Goal: Transaction & Acquisition: Purchase product/service

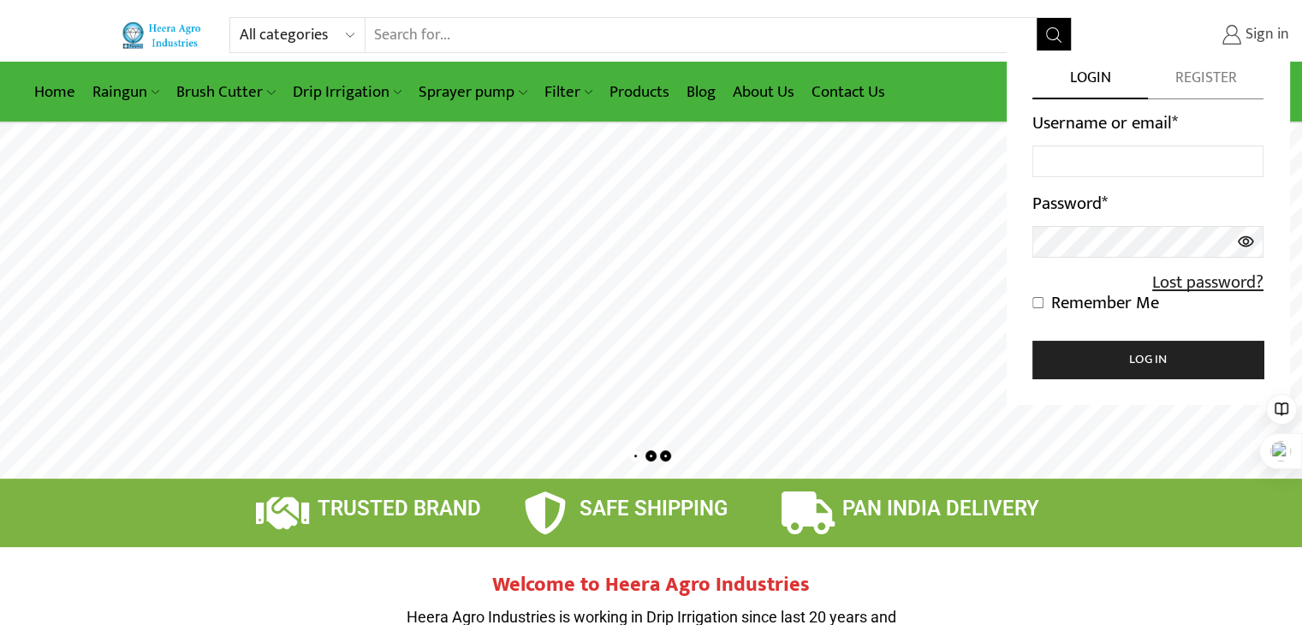
click at [1253, 39] on span "Sign in" at bounding box center [1265, 35] width 48 height 22
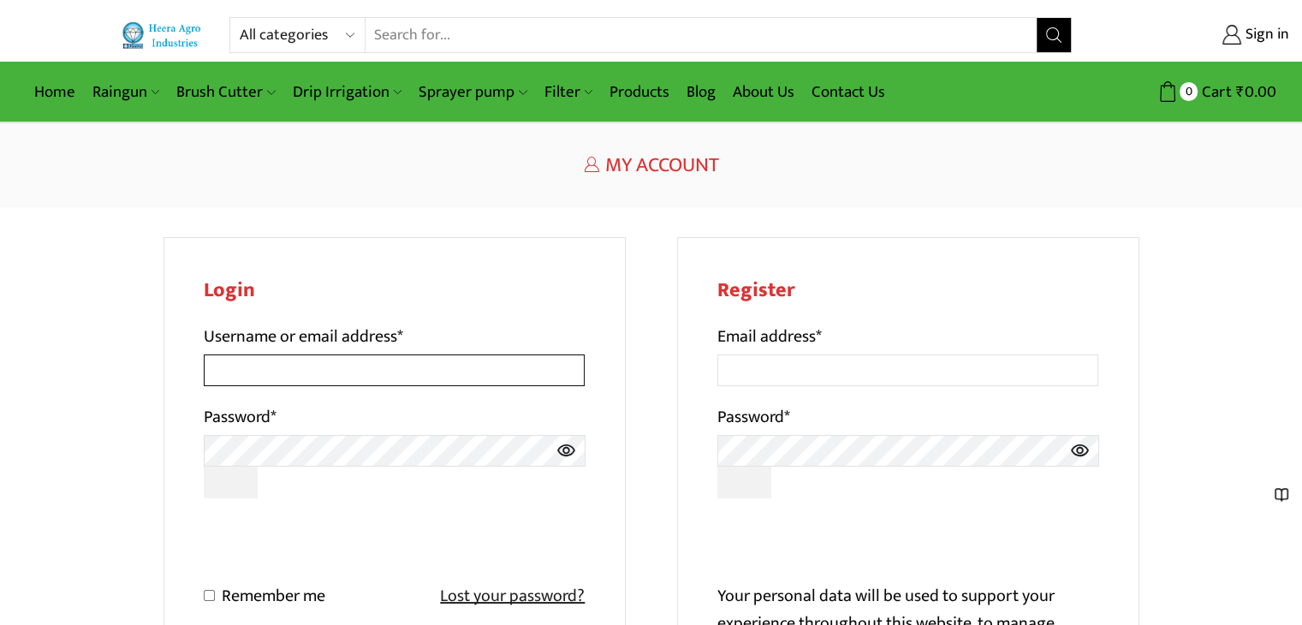
click at [300, 374] on input "Username or email address *" at bounding box center [395, 370] width 382 height 32
type input "[EMAIL_ADDRESS][DOMAIN_NAME]"
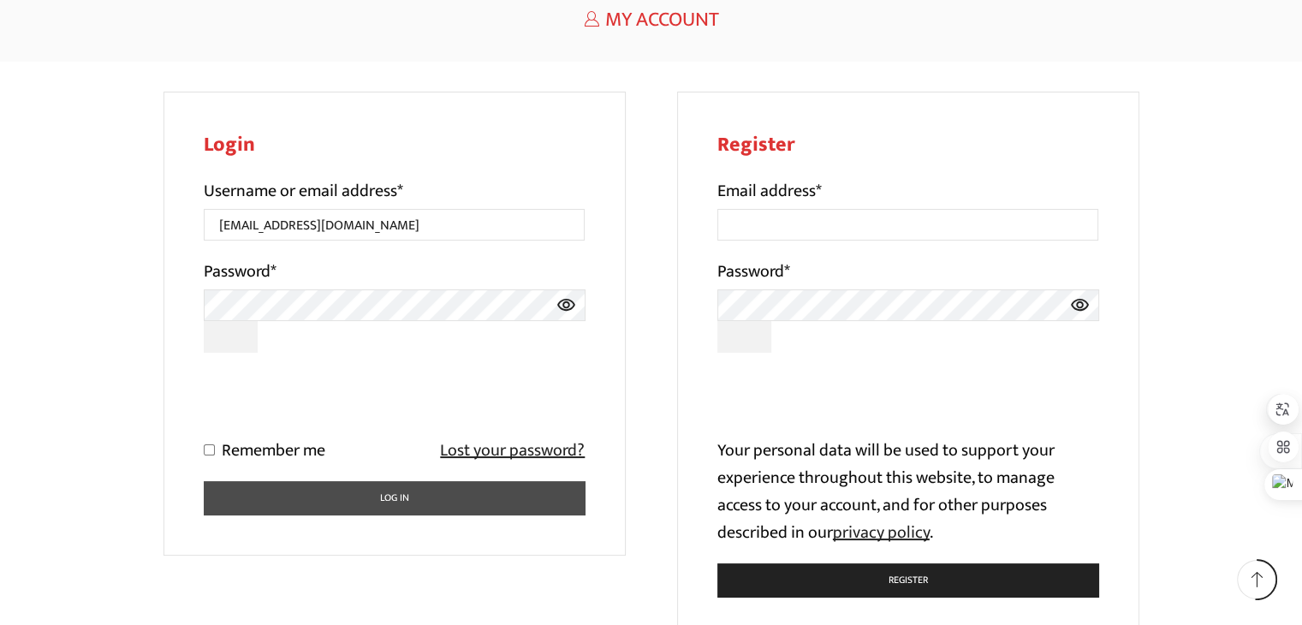
scroll to position [171, 0]
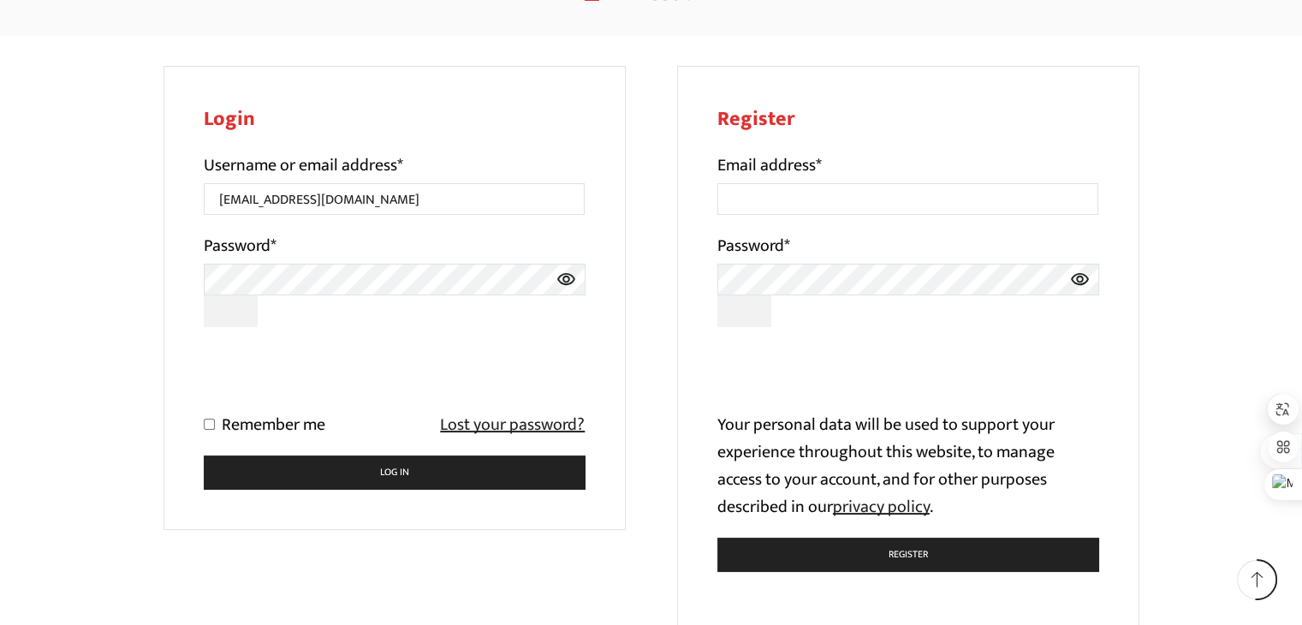
click at [210, 425] on input "Remember me" at bounding box center [209, 423] width 11 height 11
checkbox input "true"
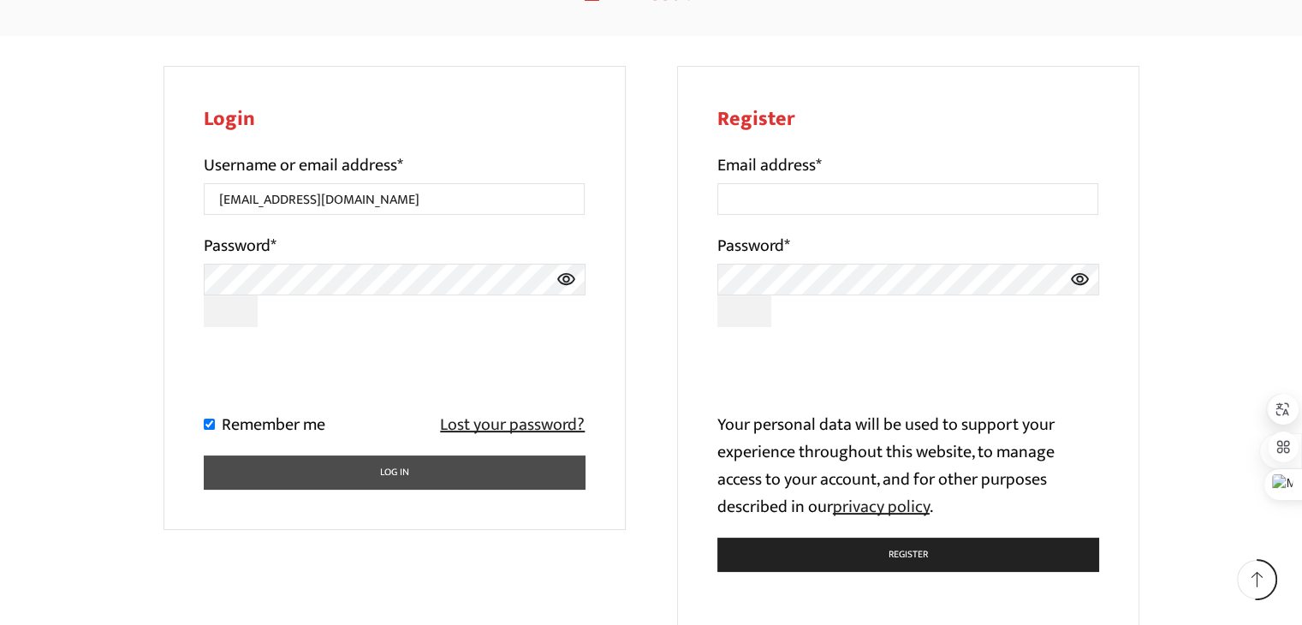
click at [306, 472] on button "Log in" at bounding box center [395, 471] width 382 height 33
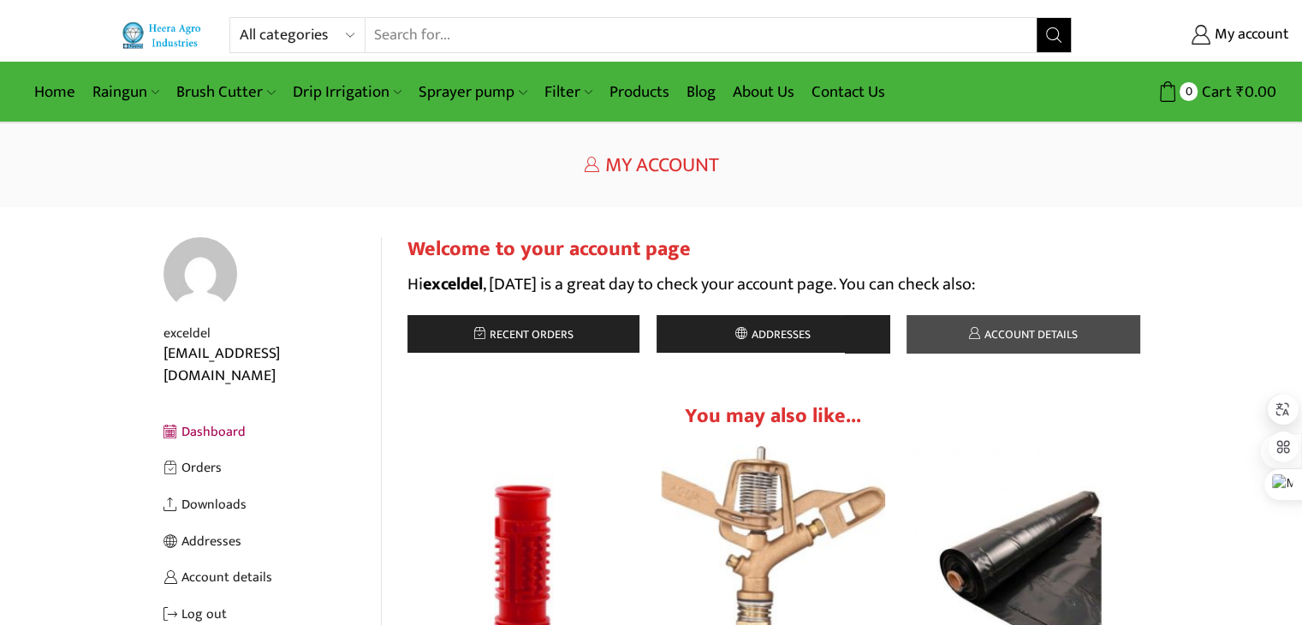
click at [1101, 323] on link "Account details" at bounding box center [1022, 334] width 233 height 38
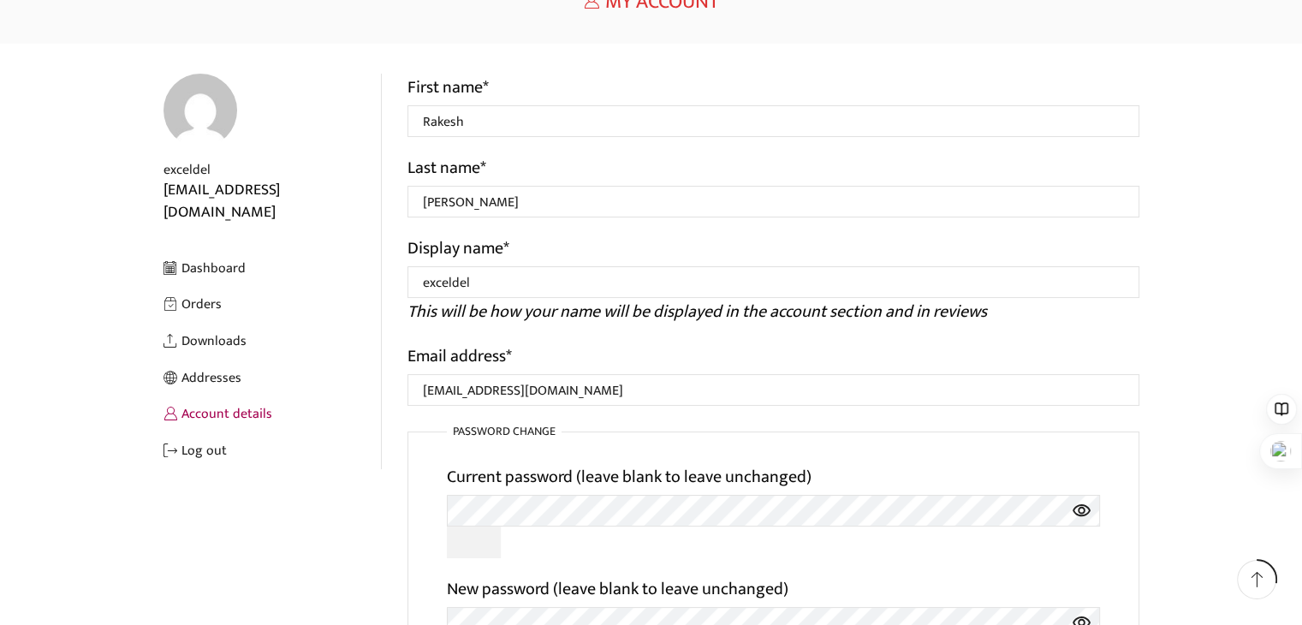
scroll to position [171, 0]
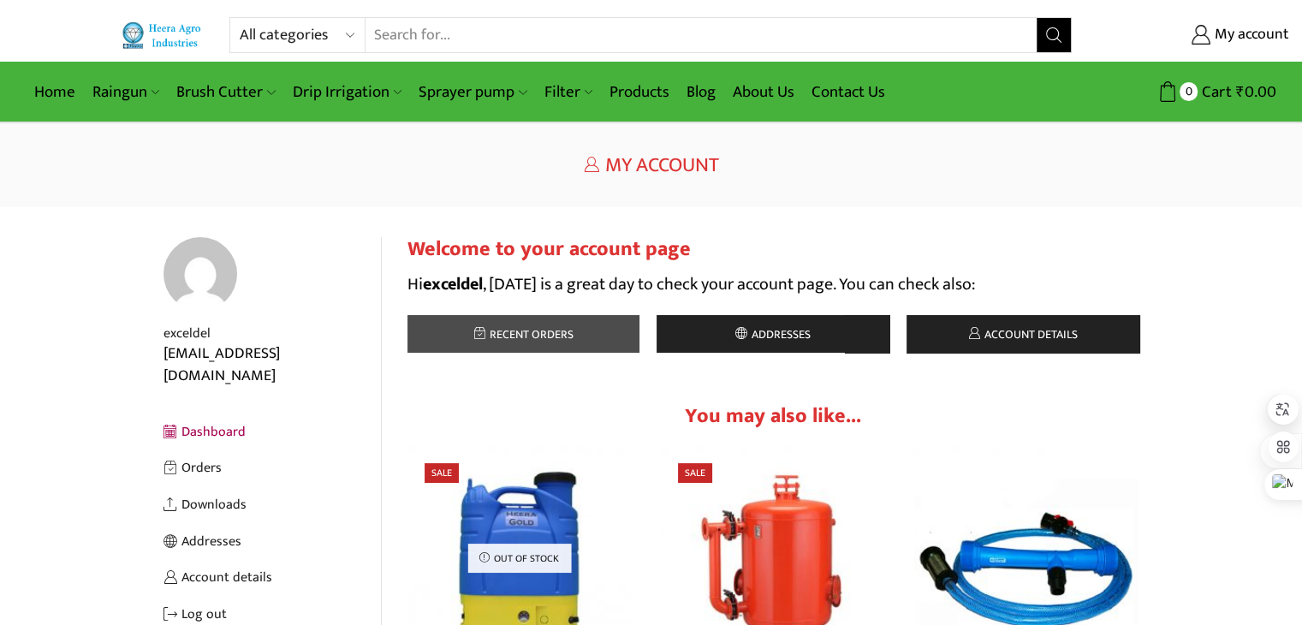
click at [513, 325] on span "Recent orders" at bounding box center [529, 334] width 88 height 20
click at [561, 335] on span "Recent orders" at bounding box center [529, 334] width 88 height 20
click at [486, 336] on span "Recent orders" at bounding box center [529, 334] width 88 height 20
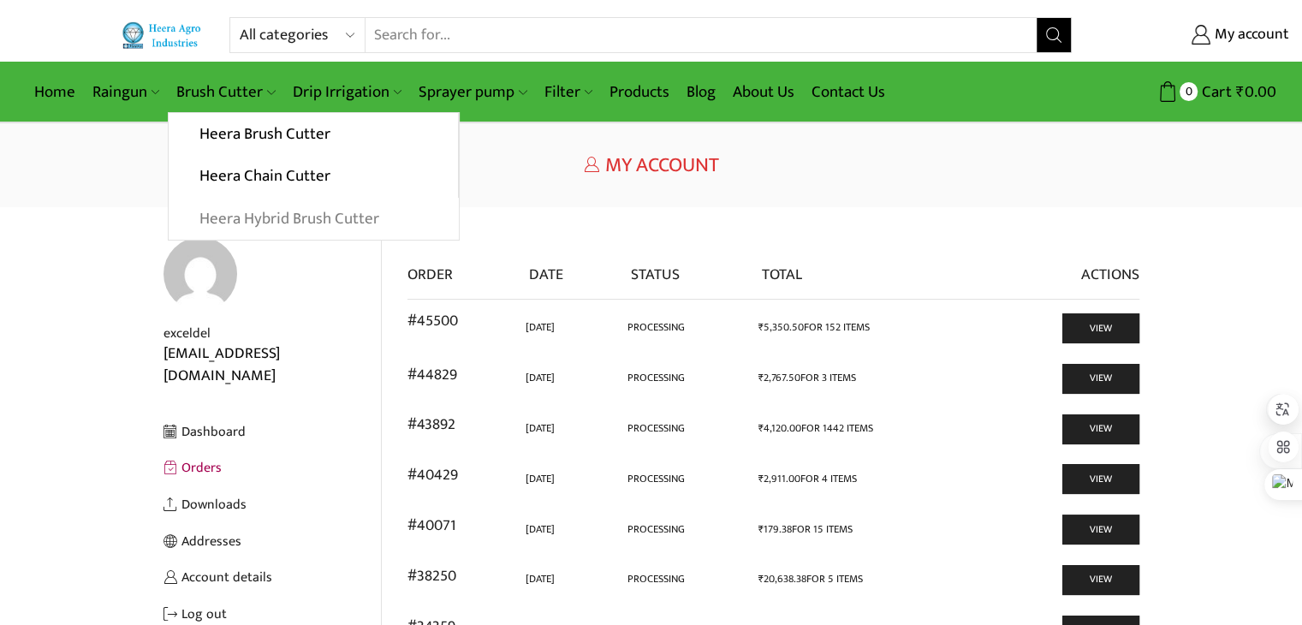
click at [251, 222] on link "Heera Hybrid Brush Cutter" at bounding box center [313, 219] width 289 height 43
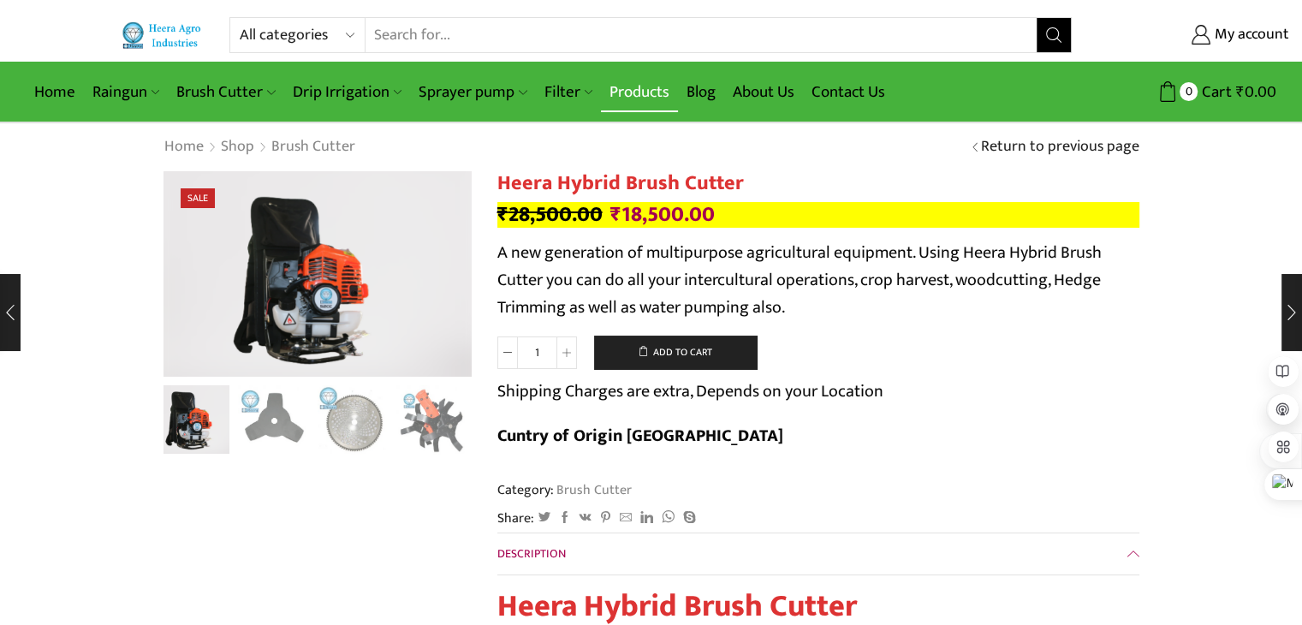
click at [630, 96] on link "Products" at bounding box center [639, 92] width 77 height 40
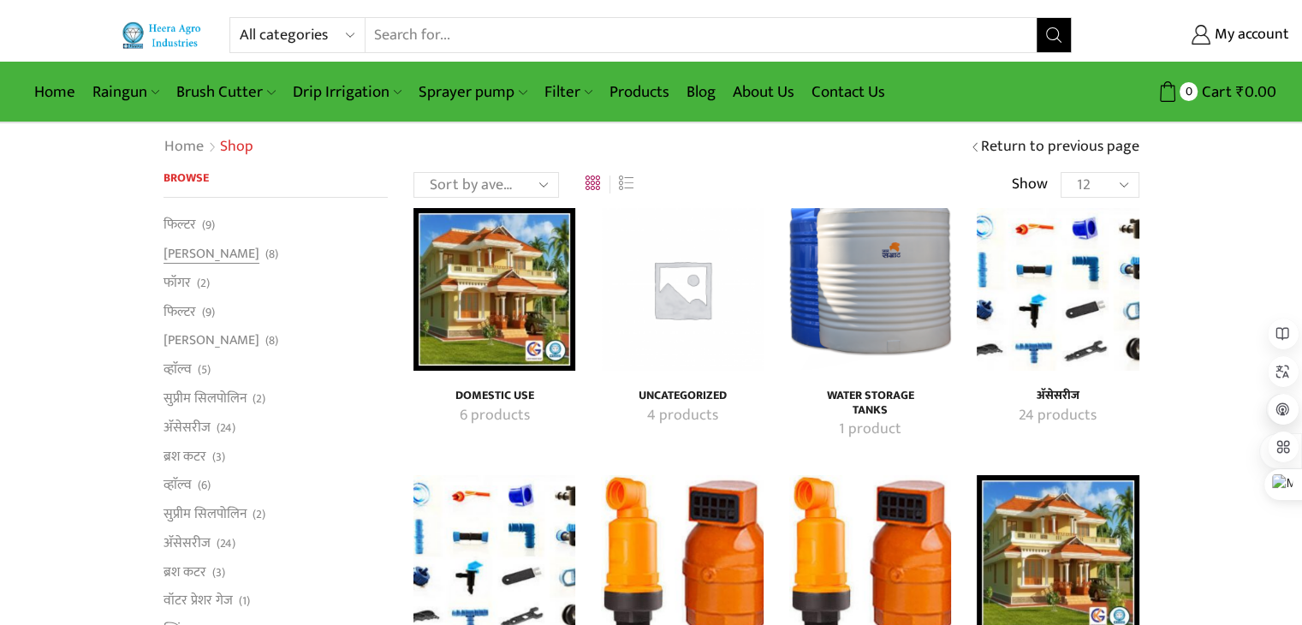
click at [366, 247] on li "रेन गन (8)" at bounding box center [275, 254] width 225 height 29
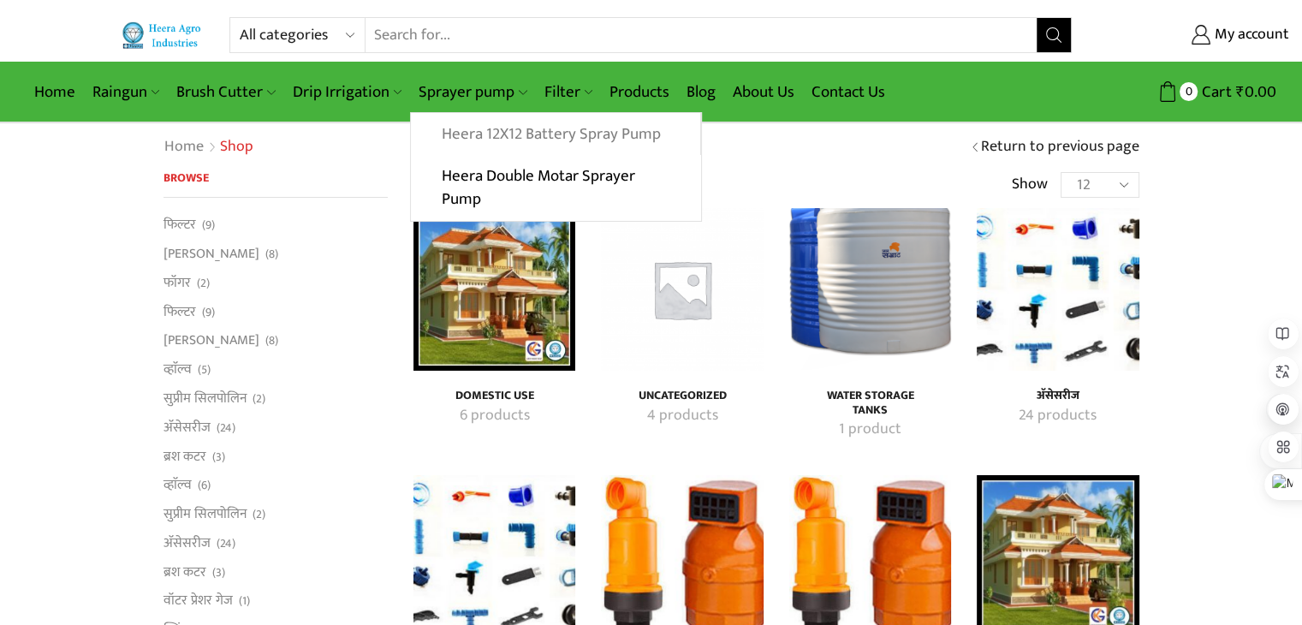
click at [511, 136] on link "Heera 12X12 Battery Spray Pump" at bounding box center [555, 134] width 288 height 43
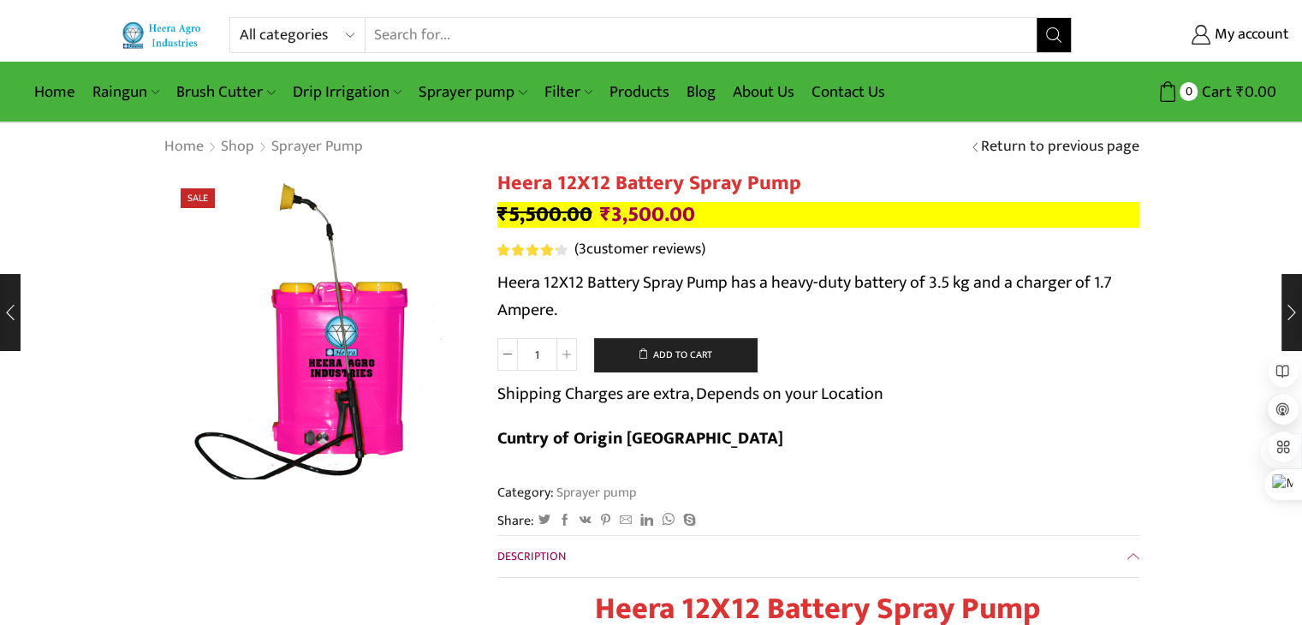
click at [656, 249] on link "( 3 customer reviews)" at bounding box center [639, 250] width 131 height 22
click at [650, 86] on link "Products" at bounding box center [639, 92] width 77 height 40
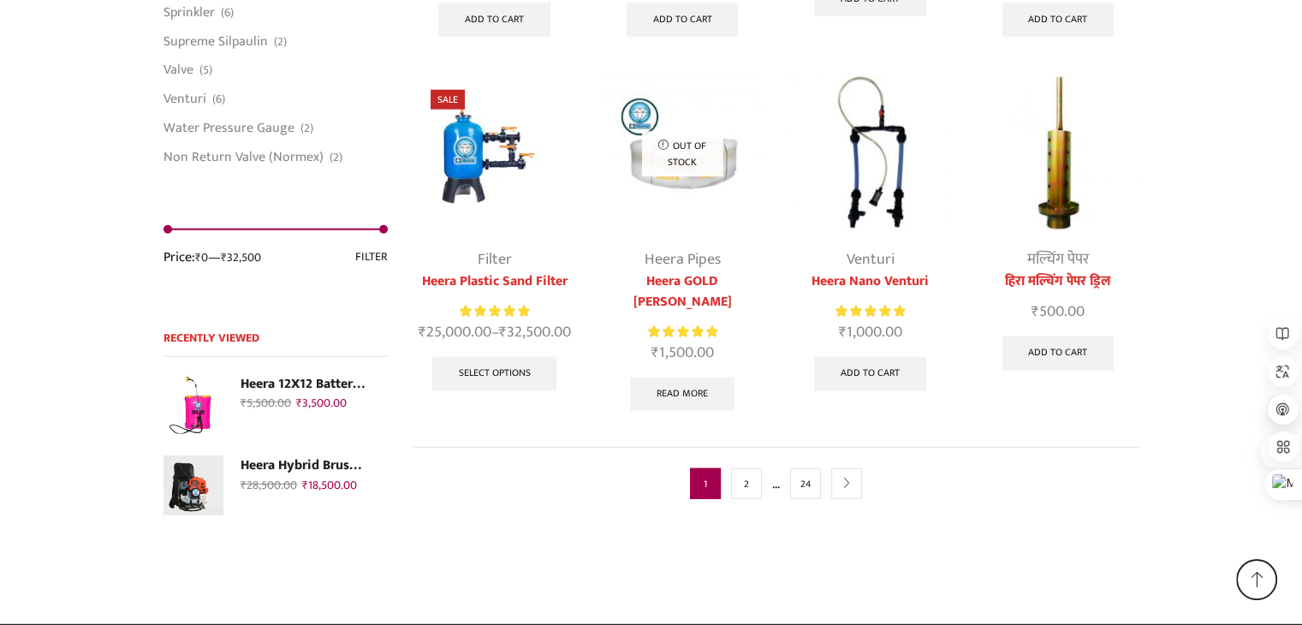
scroll to position [4422, 0]
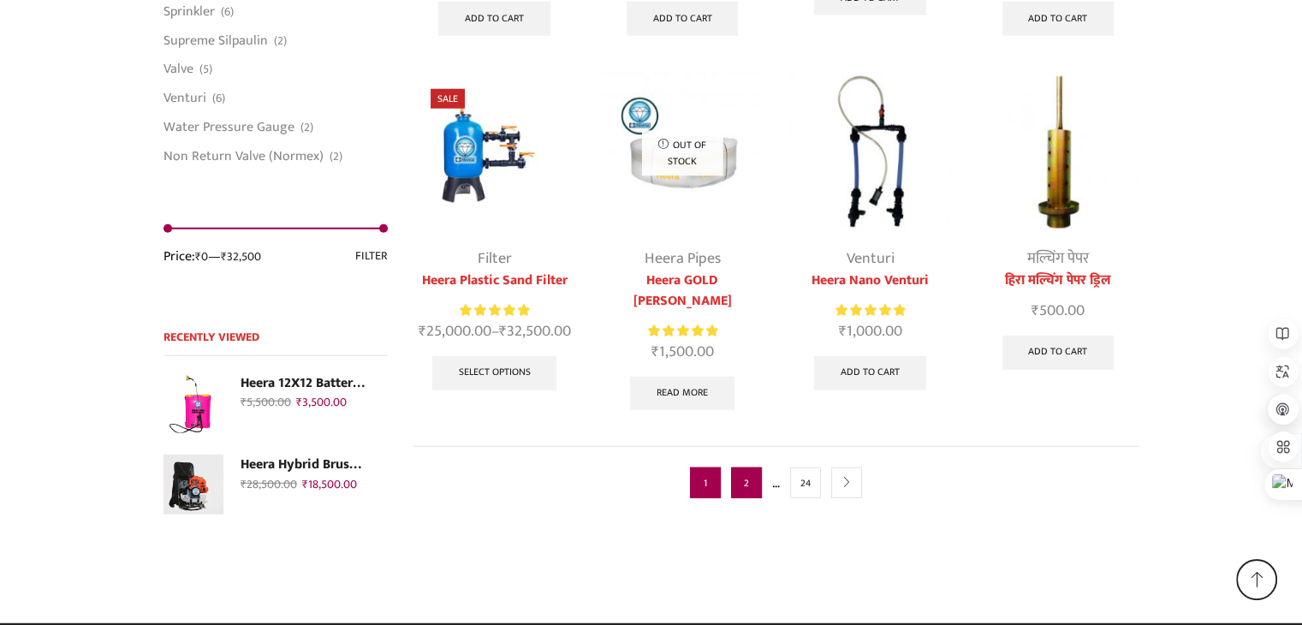
click at [739, 467] on link "2" at bounding box center [746, 482] width 31 height 31
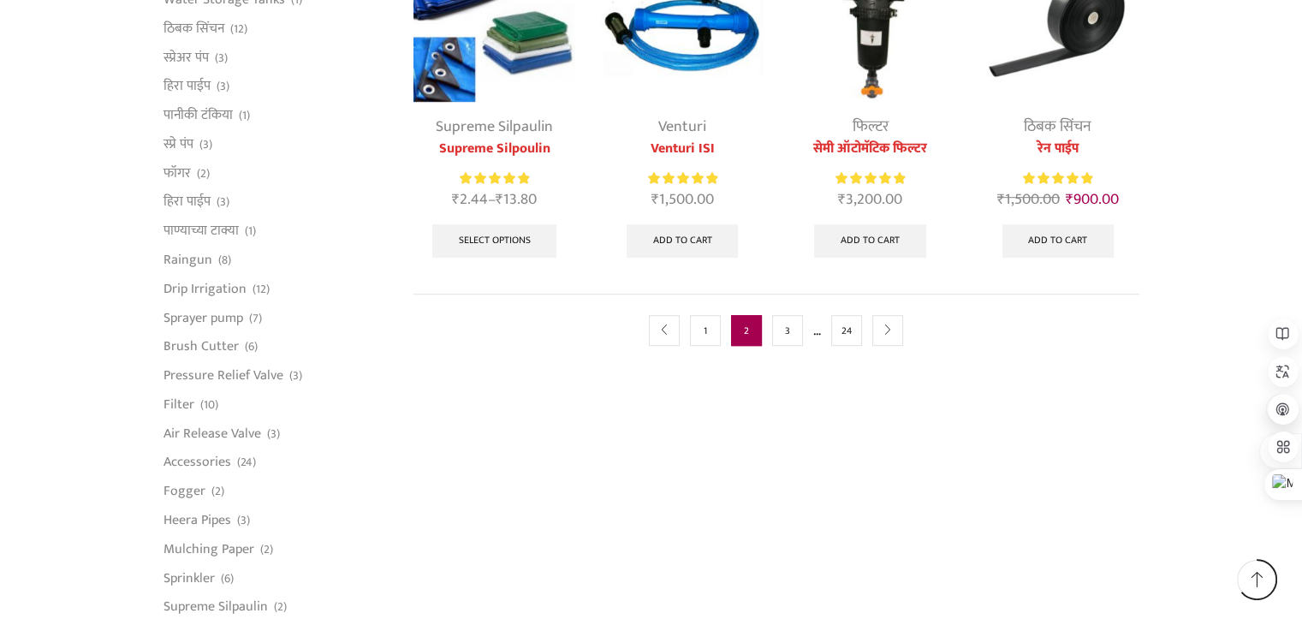
scroll to position [1027, 0]
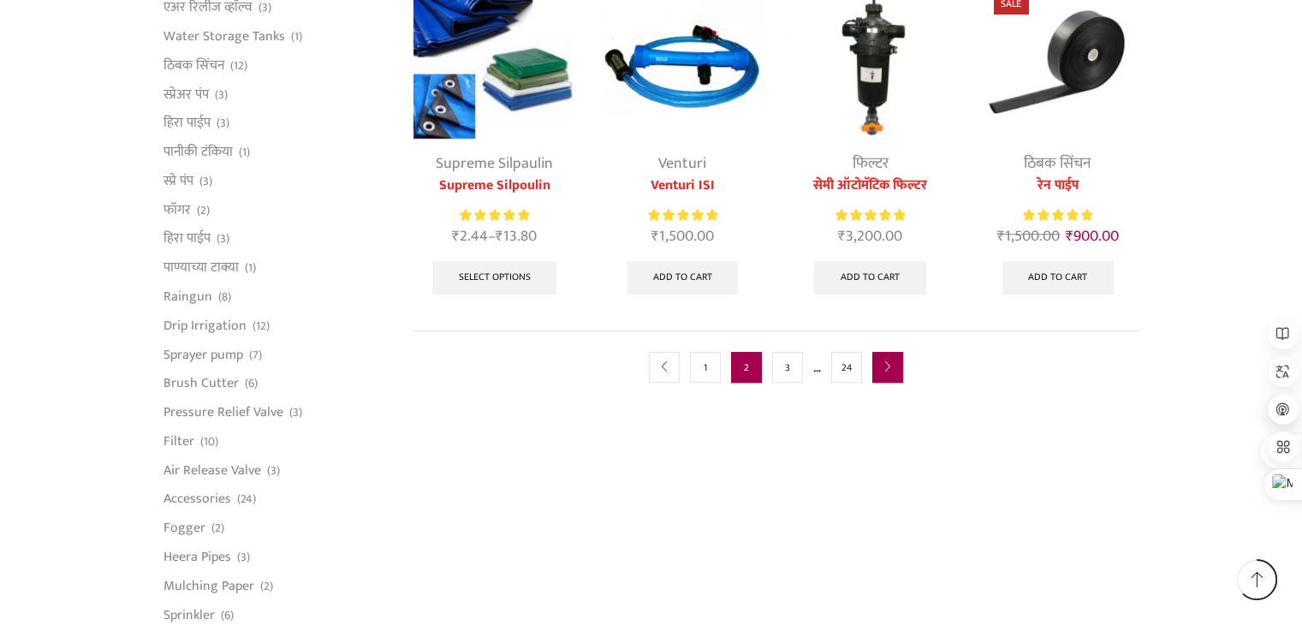
click at [891, 367] on icon "next" at bounding box center [887, 367] width 10 height 10
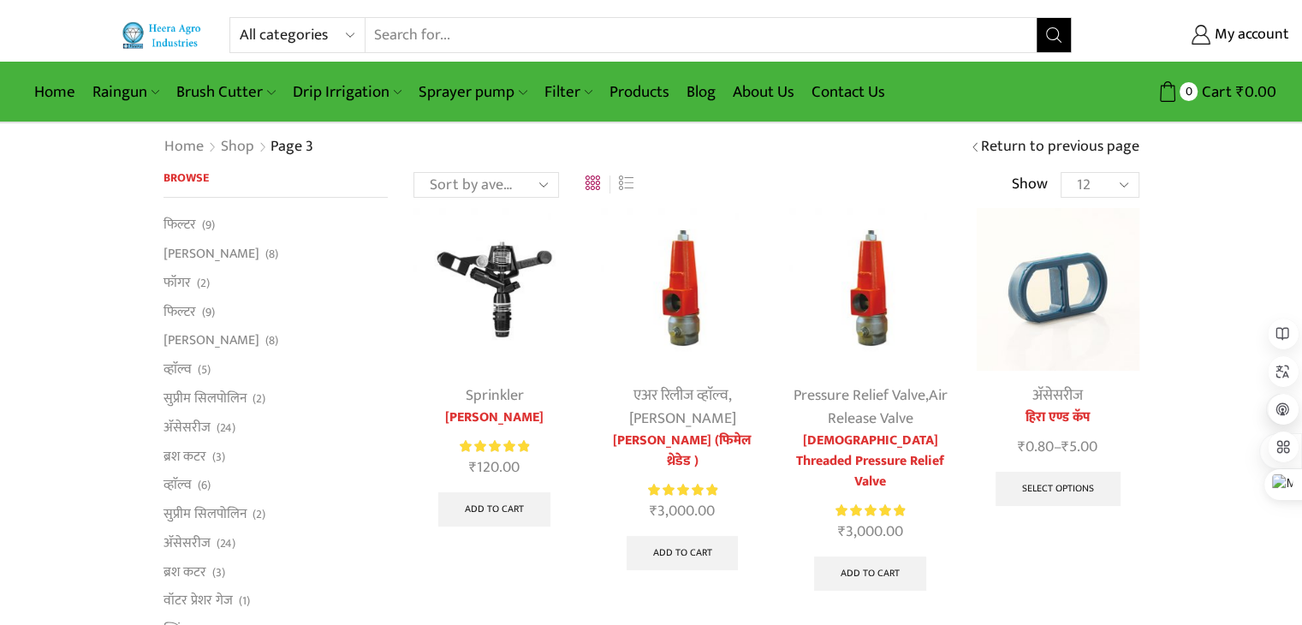
click at [399, 29] on input "Search input" at bounding box center [701, 35] width 672 height 34
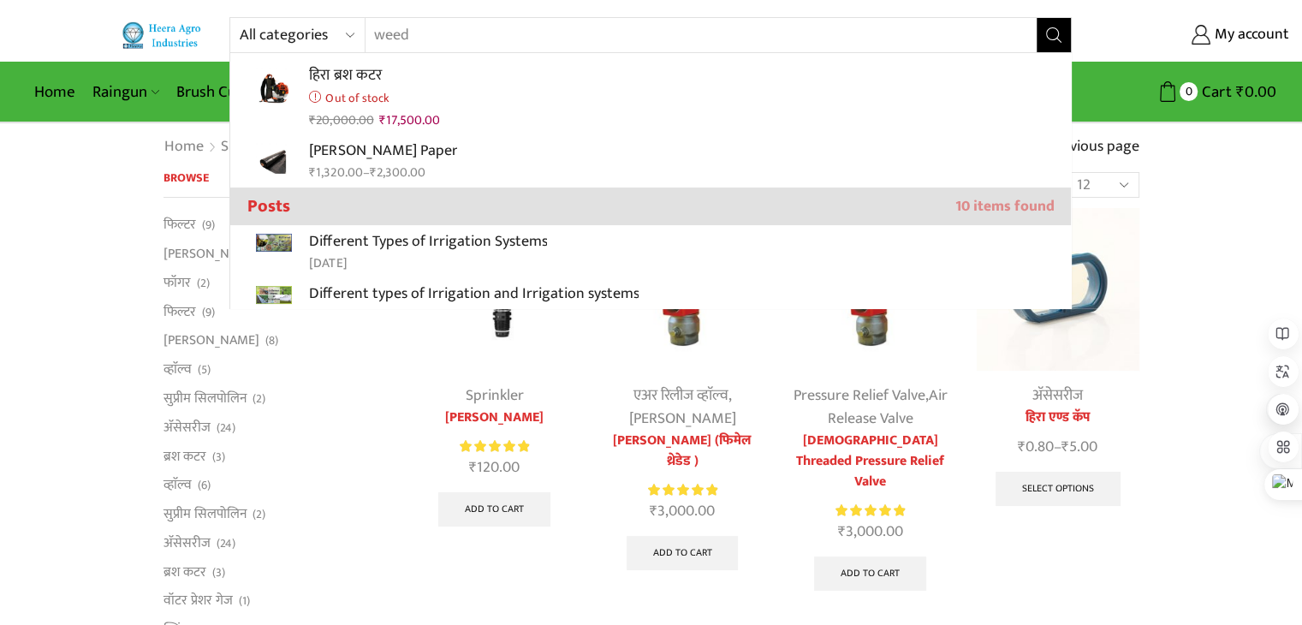
scroll to position [599, 0]
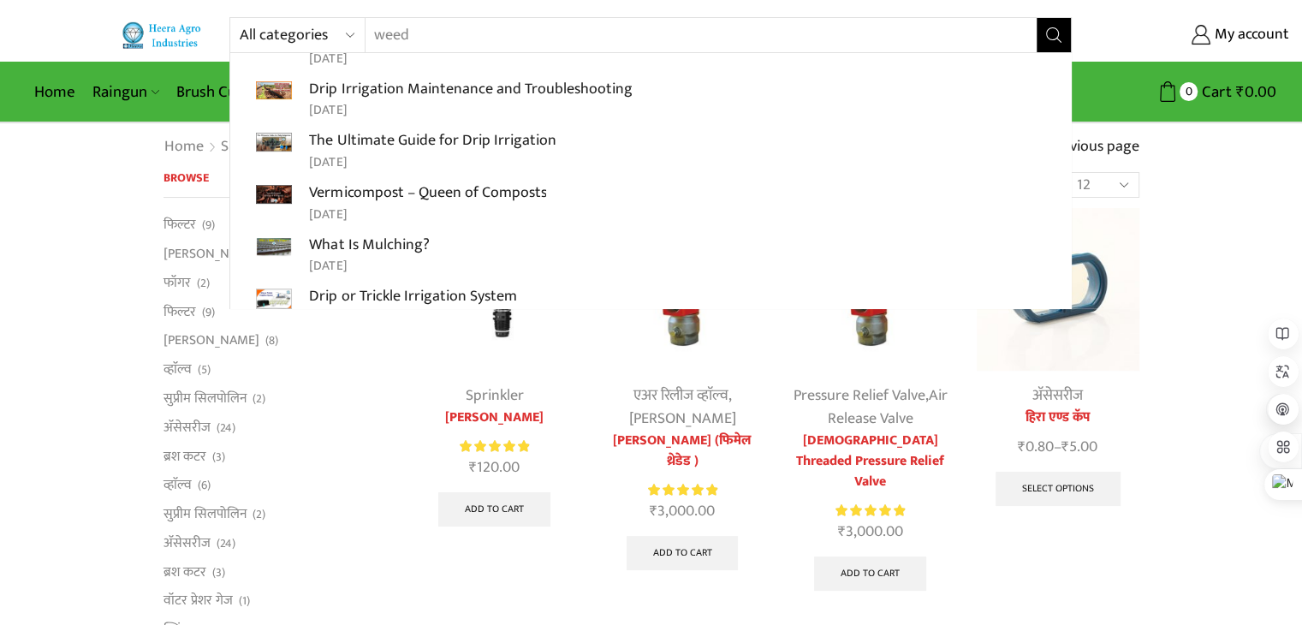
type input "weed"
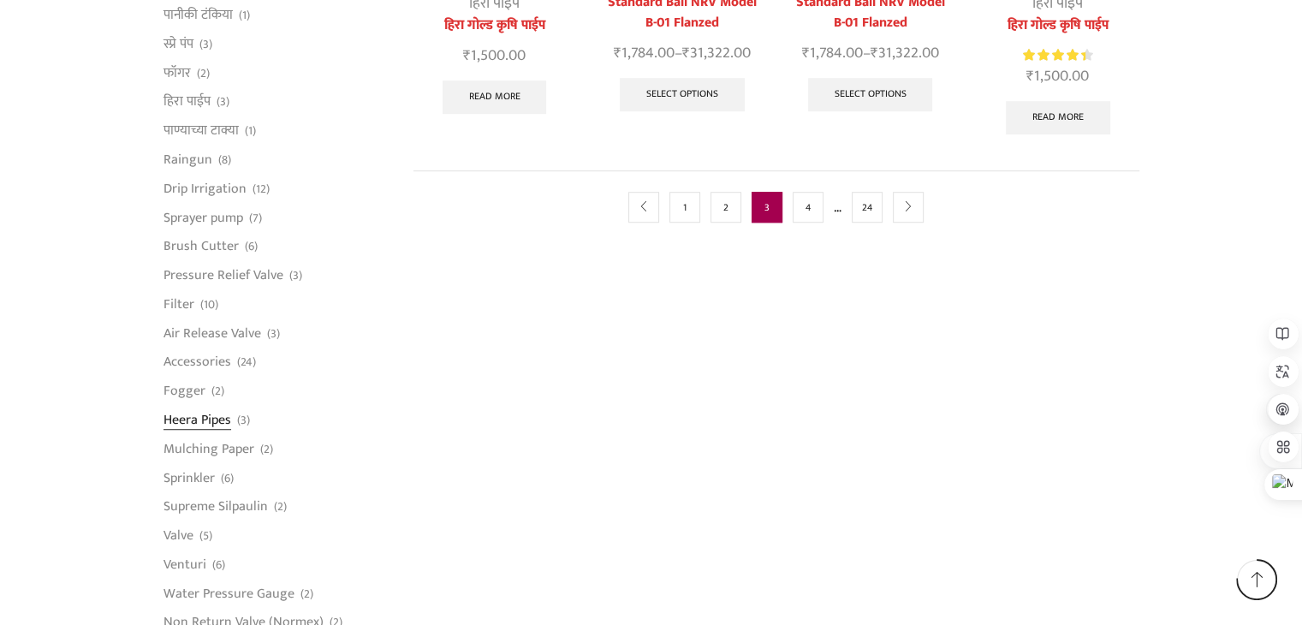
scroll to position [1284, 0]
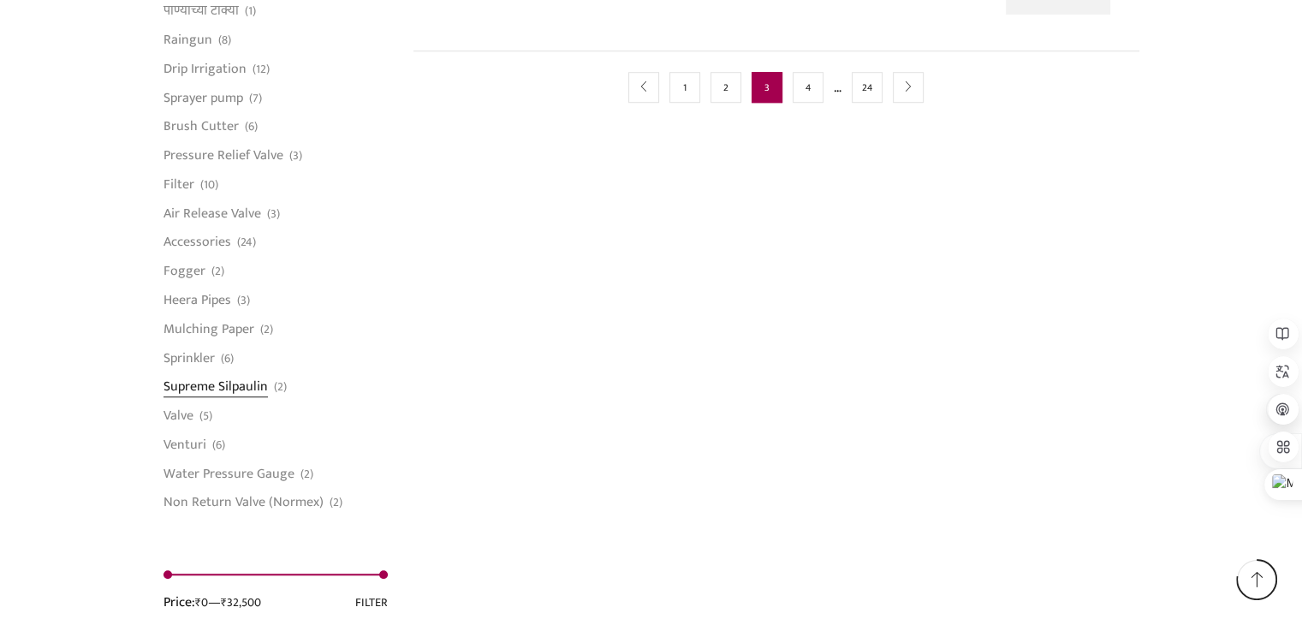
click at [219, 389] on link "Supreme Silpaulin" at bounding box center [215, 386] width 104 height 29
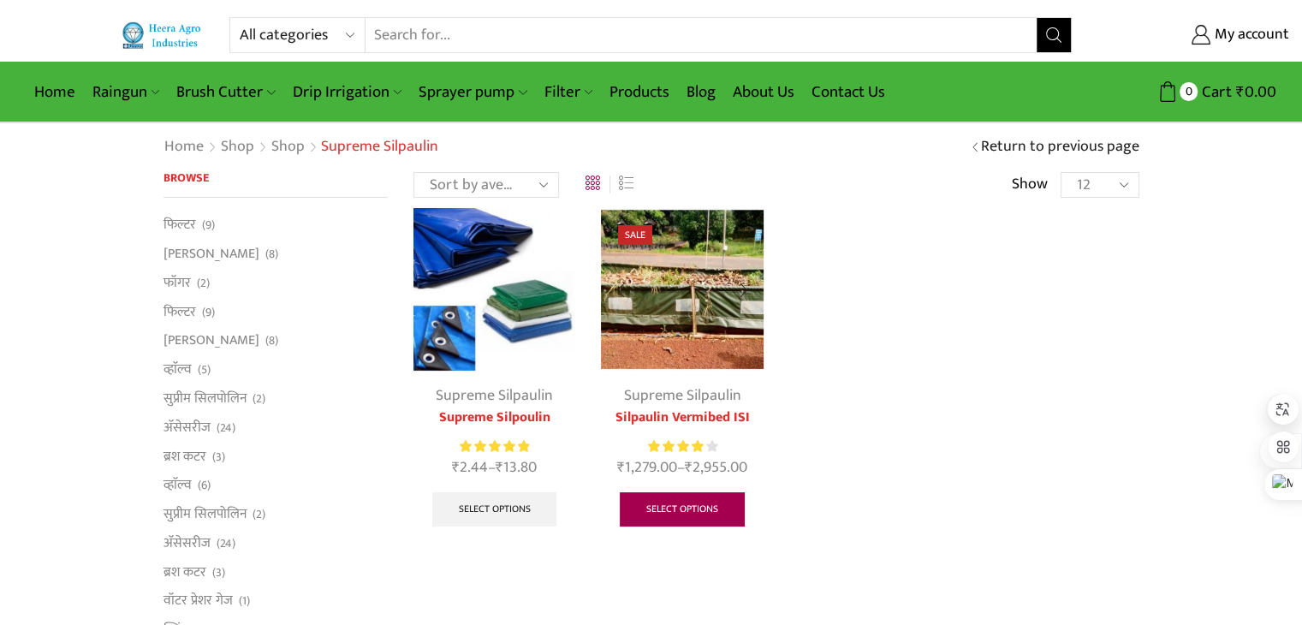
click at [676, 508] on link "Select options" at bounding box center [682, 509] width 125 height 34
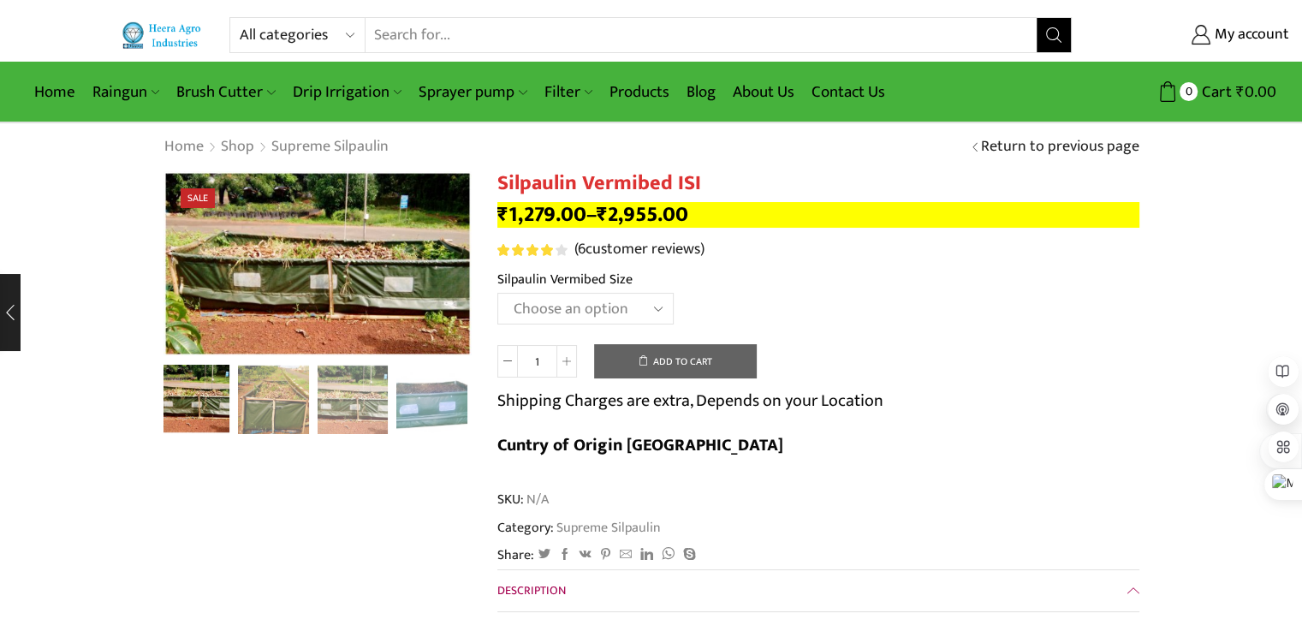
click at [654, 306] on select "Choose an option 12' x 4' x 2' Large 8' x 4' x 2' Midum 4' x 4' x 2' Small" at bounding box center [585, 309] width 176 height 32
click at [497, 293] on select "Choose an option 12' x 4' x 2' Large 8' x 4' x 2' Midum 4' x 4' x 2' Small" at bounding box center [585, 309] width 176 height 32
select select "12-x-4-x-2-large"
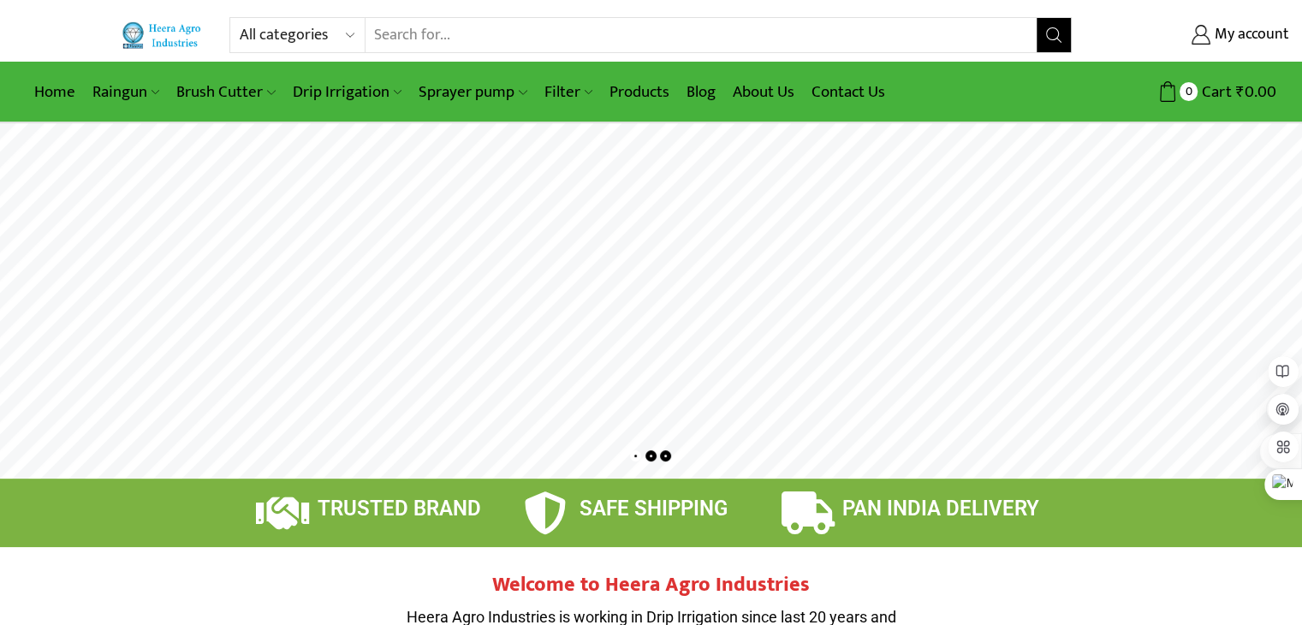
click at [400, 27] on input "Search input" at bounding box center [701, 35] width 672 height 34
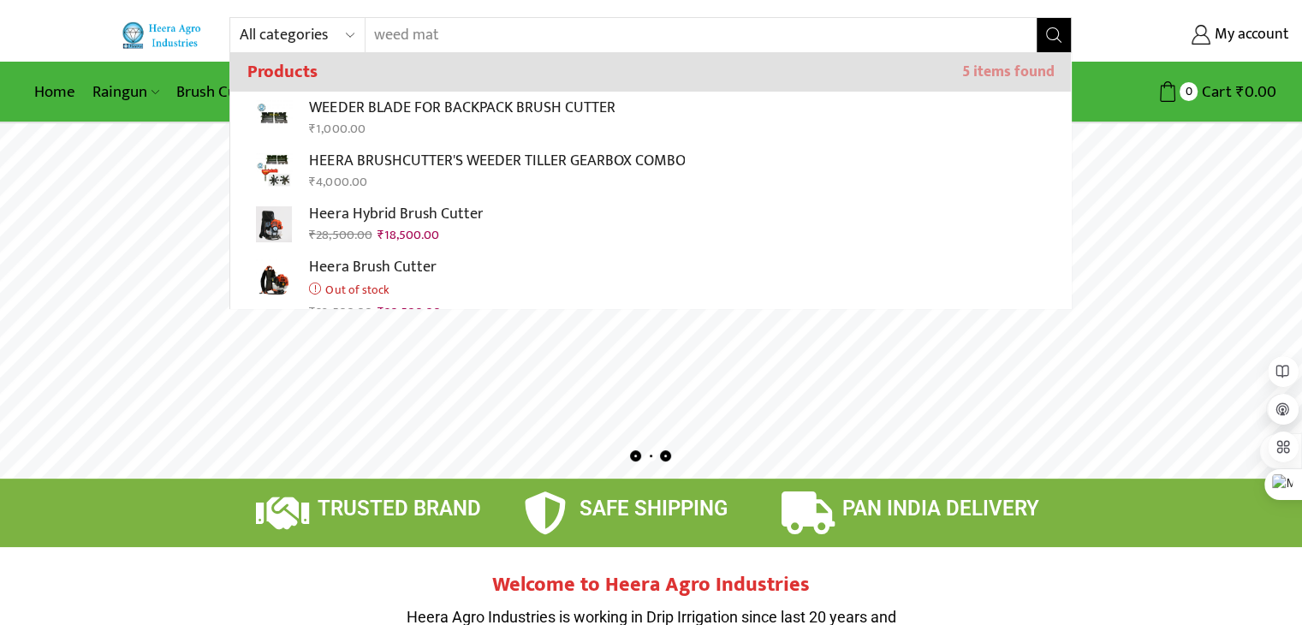
type input "weed mat"
click at [1055, 38] on icon "Search button" at bounding box center [1053, 34] width 15 height 15
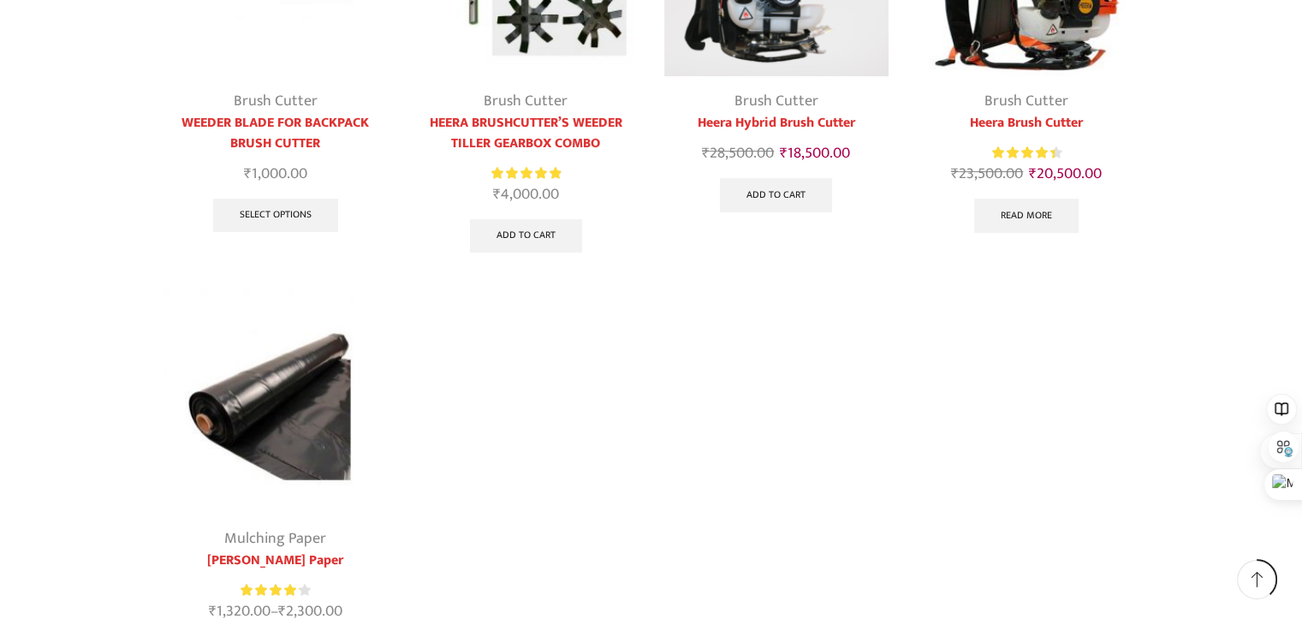
scroll to position [358, 0]
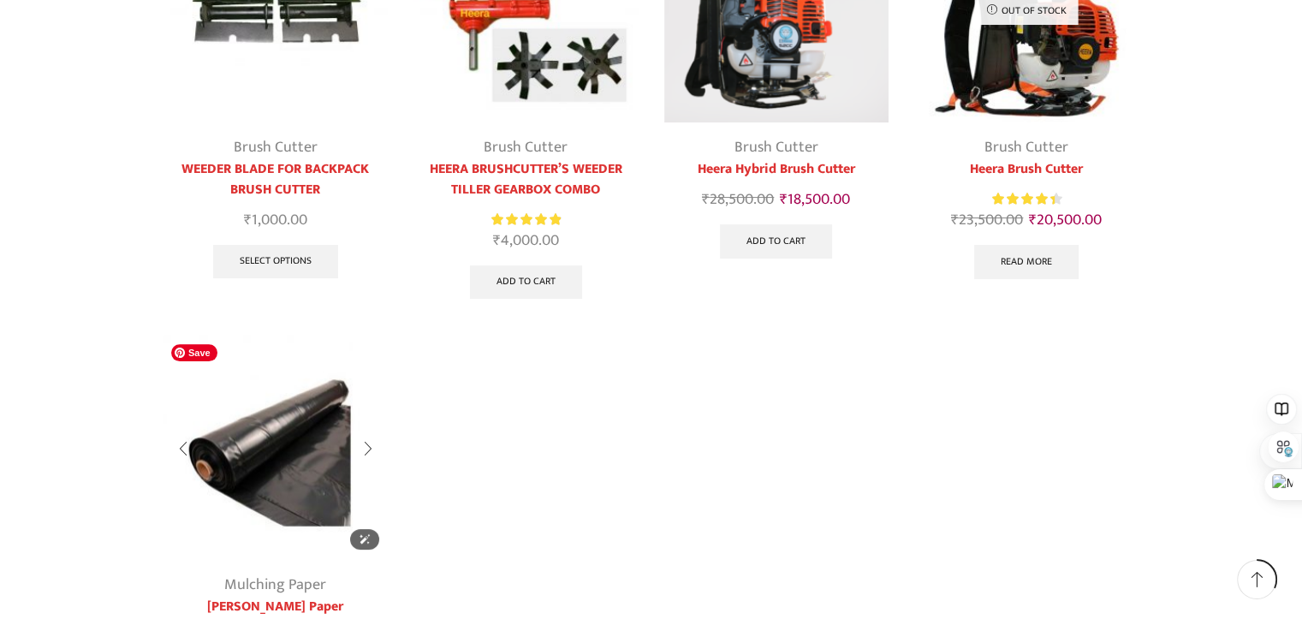
click at [263, 450] on img at bounding box center [275, 447] width 225 height 225
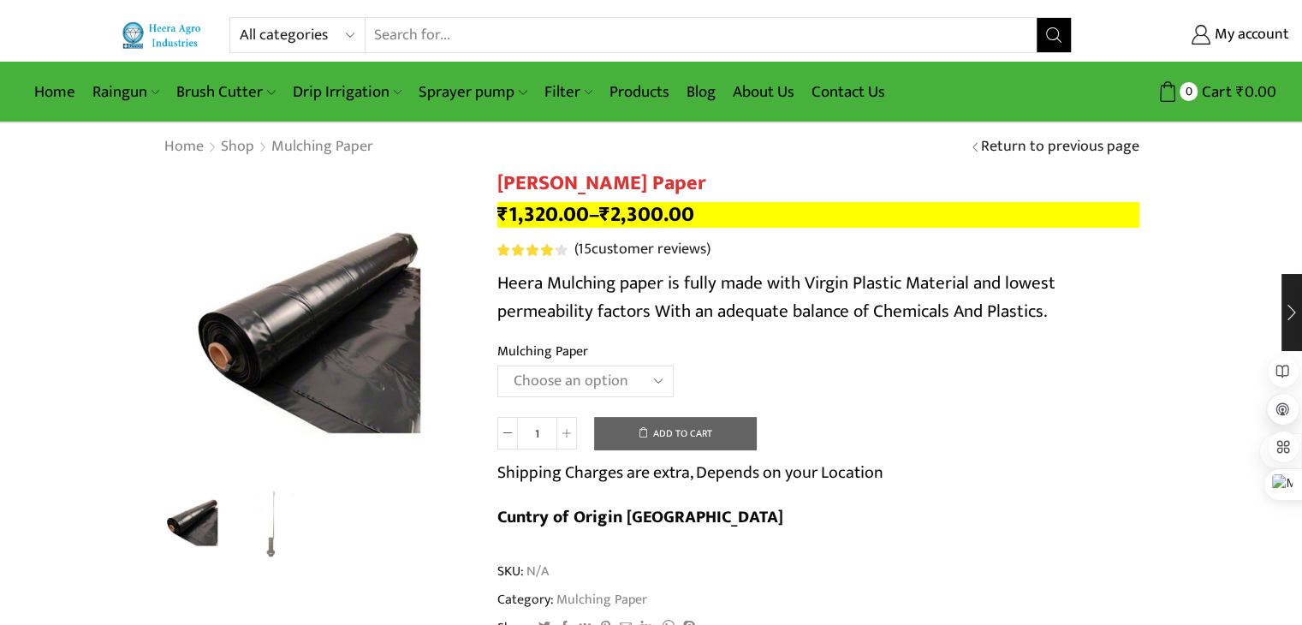
click at [461, 33] on input "Search input" at bounding box center [701, 35] width 672 height 34
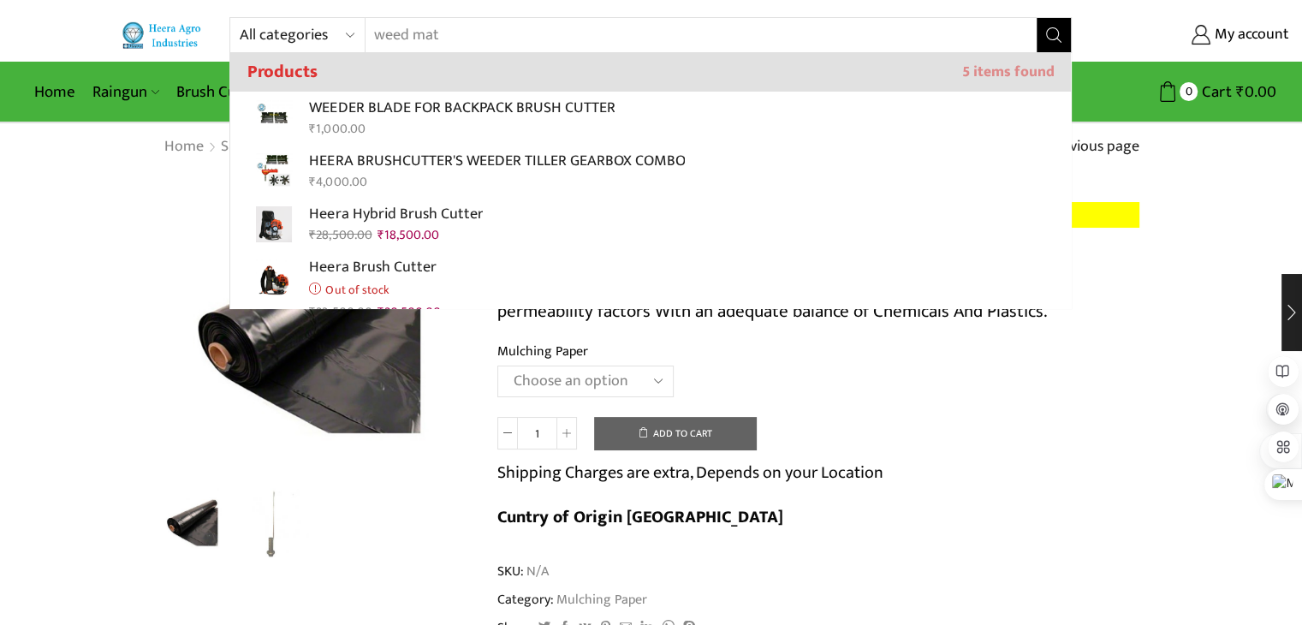
type input "weed mat"
click at [1107, 395] on td "Choose an option 1000 X 20 X 400 1000 X 25 X 400 1000 X 30 X 400 750 X 20 X 400…" at bounding box center [818, 388] width 642 height 47
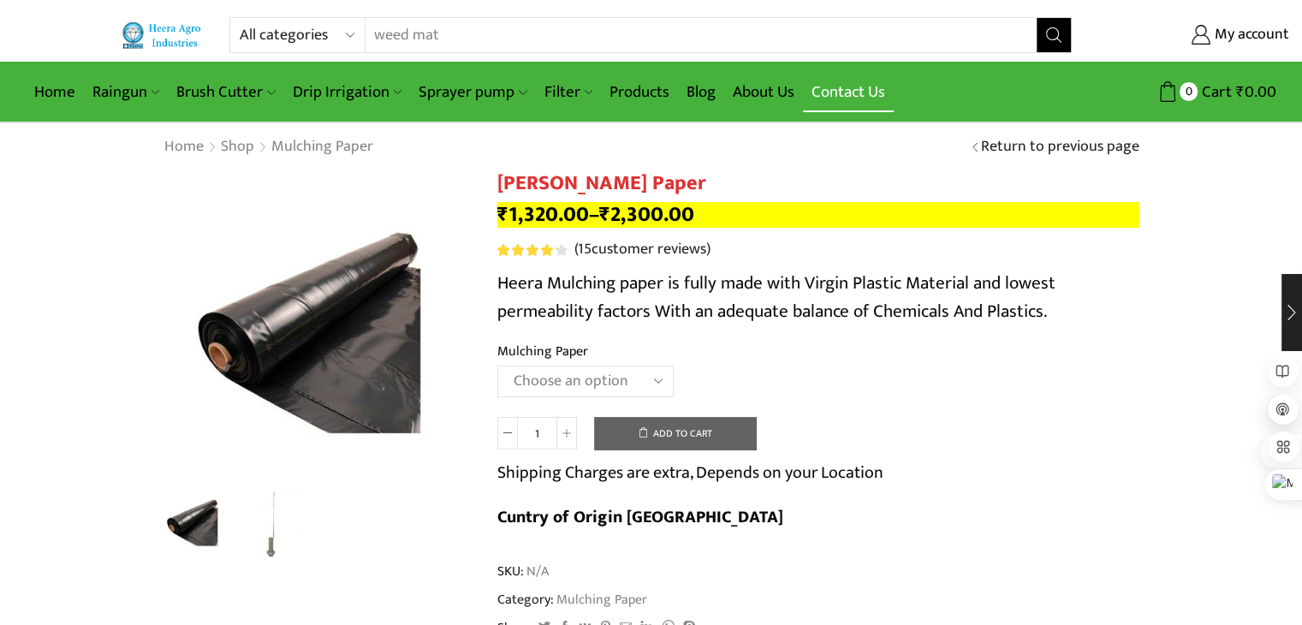
click at [851, 86] on link "Contact Us" at bounding box center [848, 92] width 91 height 40
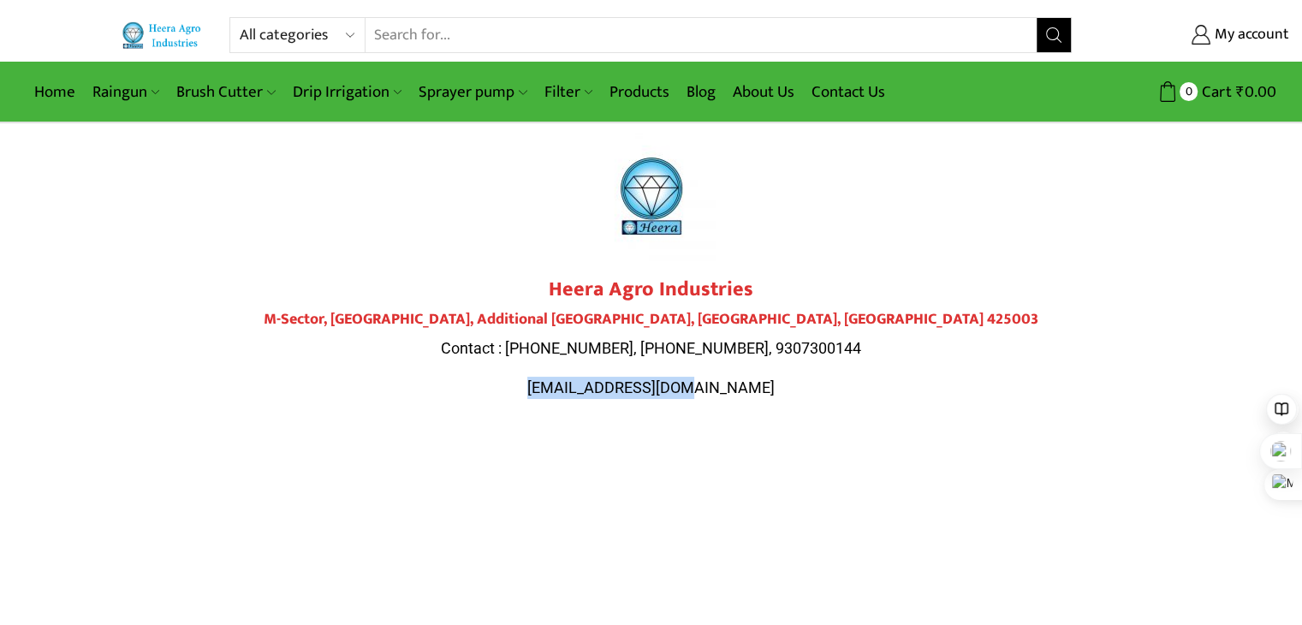
drag, startPoint x: 727, startPoint y: 389, endPoint x: 568, endPoint y: 389, distance: 158.3
click at [568, 389] on p "[EMAIL_ADDRESS][DOMAIN_NAME]" at bounding box center [651, 388] width 959 height 22
copy span "[EMAIL_ADDRESS][DOMAIN_NAME]"
click at [412, 37] on input "Search input" at bounding box center [701, 35] width 672 height 34
drag, startPoint x: 745, startPoint y: 35, endPoint x: 303, endPoint y: -48, distance: 450.2
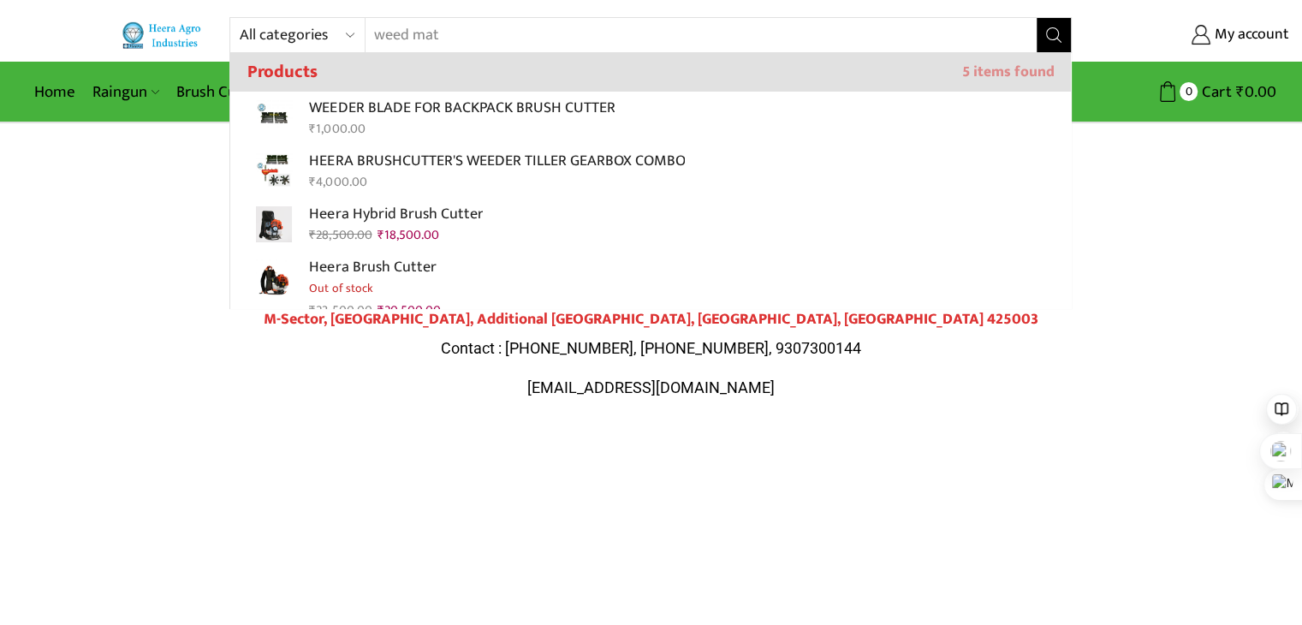
type input "weed mat"
click at [1066, 31] on button "Search" at bounding box center [1053, 35] width 34 height 34
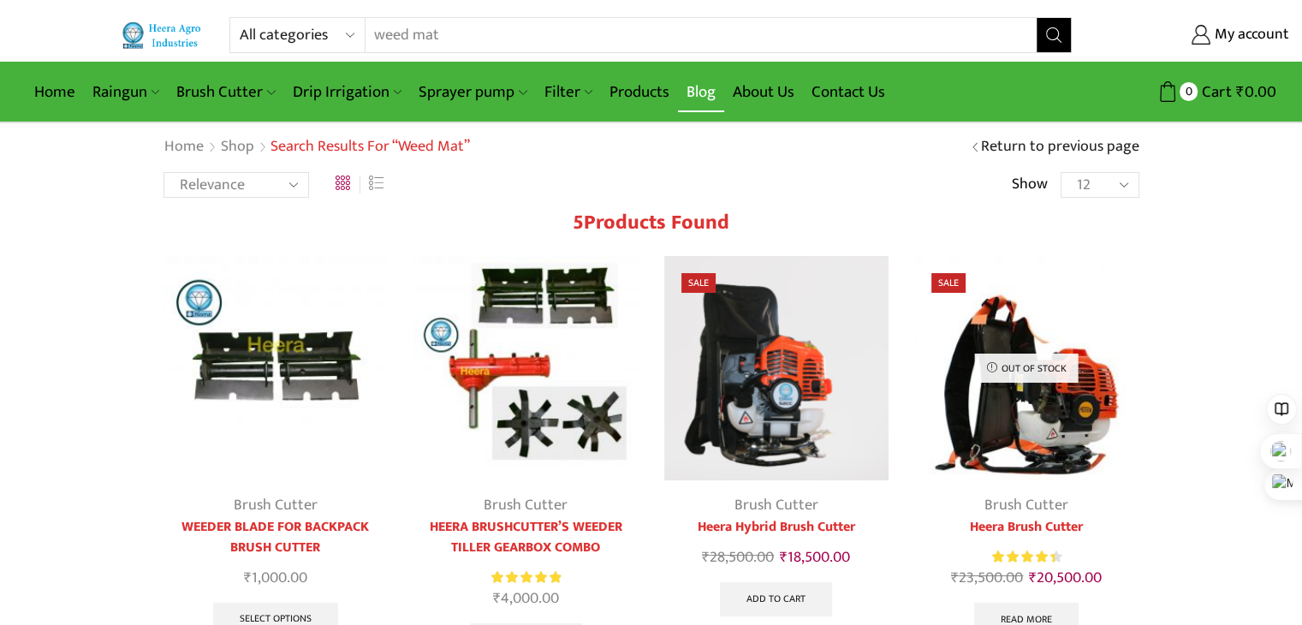
click at [702, 94] on link "Blog" at bounding box center [701, 92] width 46 height 40
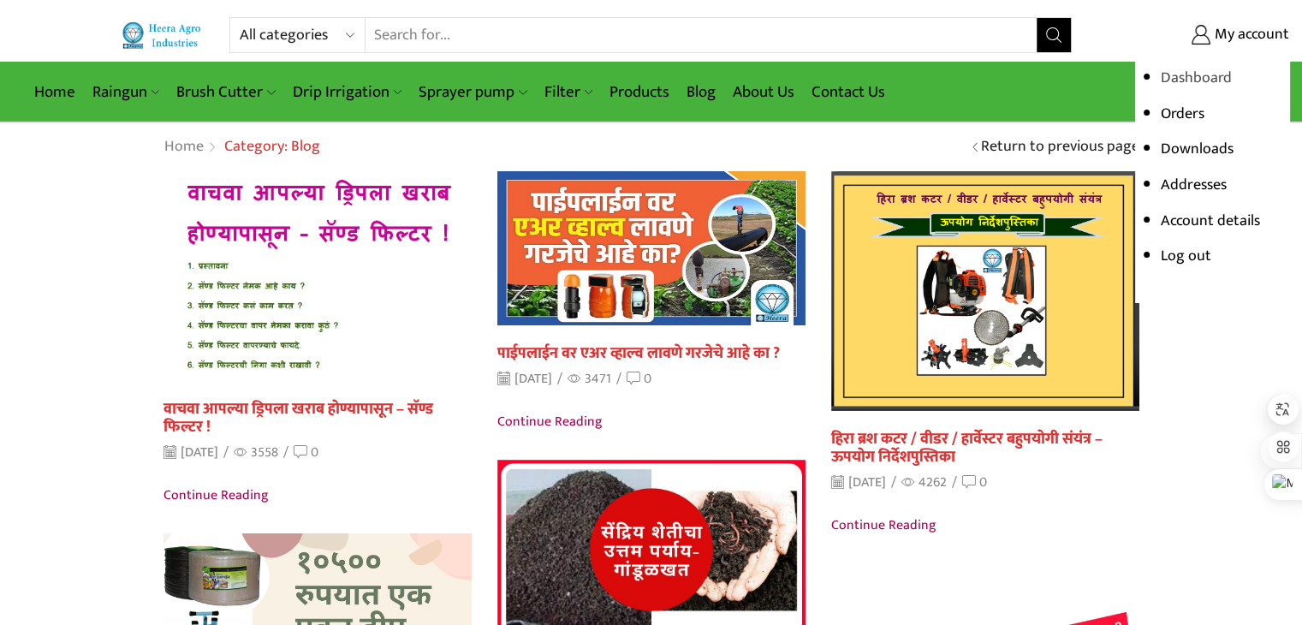
click at [1217, 80] on link "Dashboard" at bounding box center [1195, 78] width 71 height 26
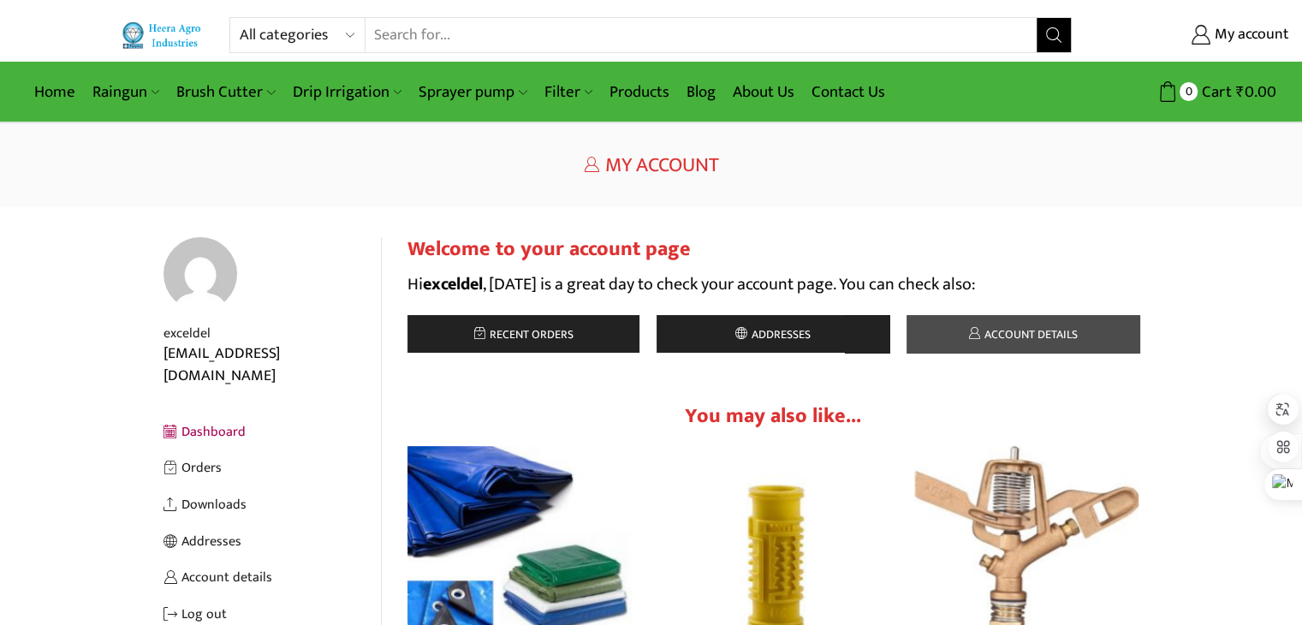
click at [1018, 335] on span "Account details" at bounding box center [1029, 334] width 98 height 20
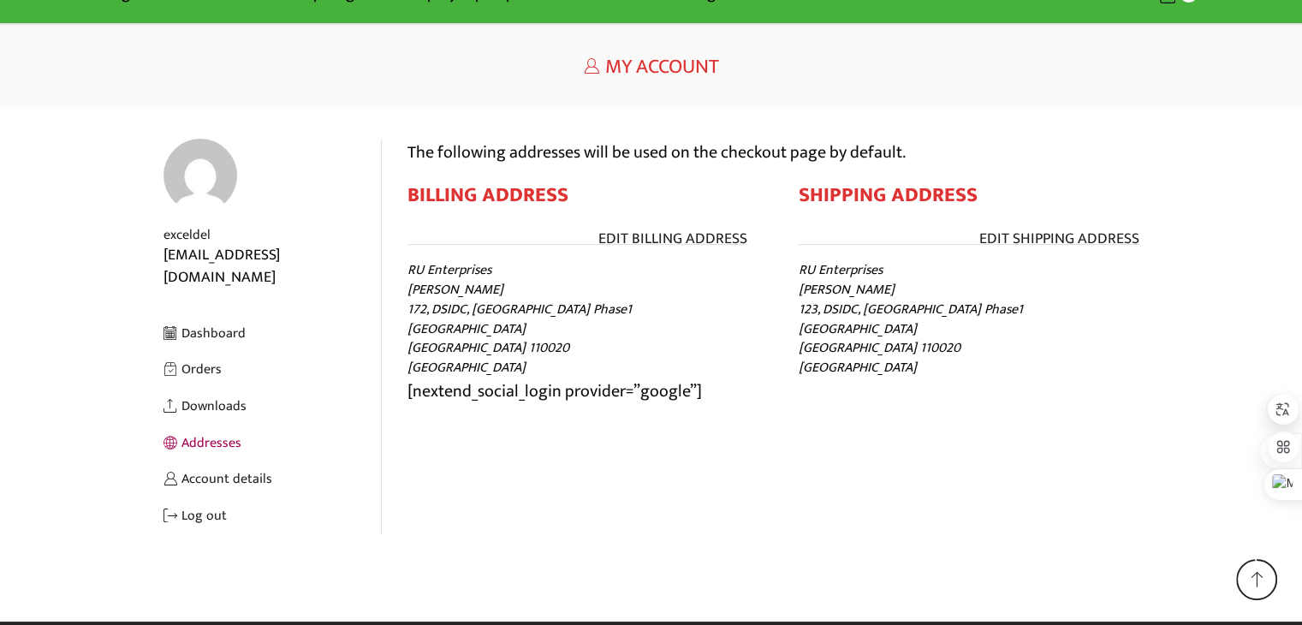
scroll to position [103, 0]
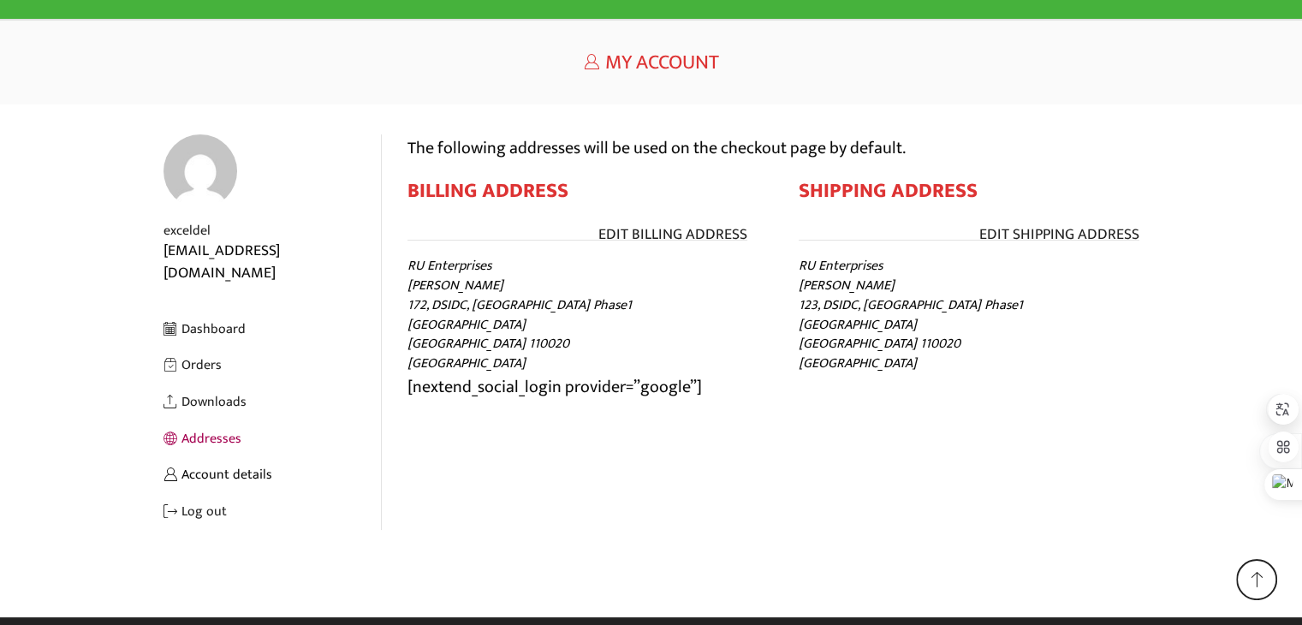
click at [209, 456] on link "Account details" at bounding box center [271, 474] width 217 height 37
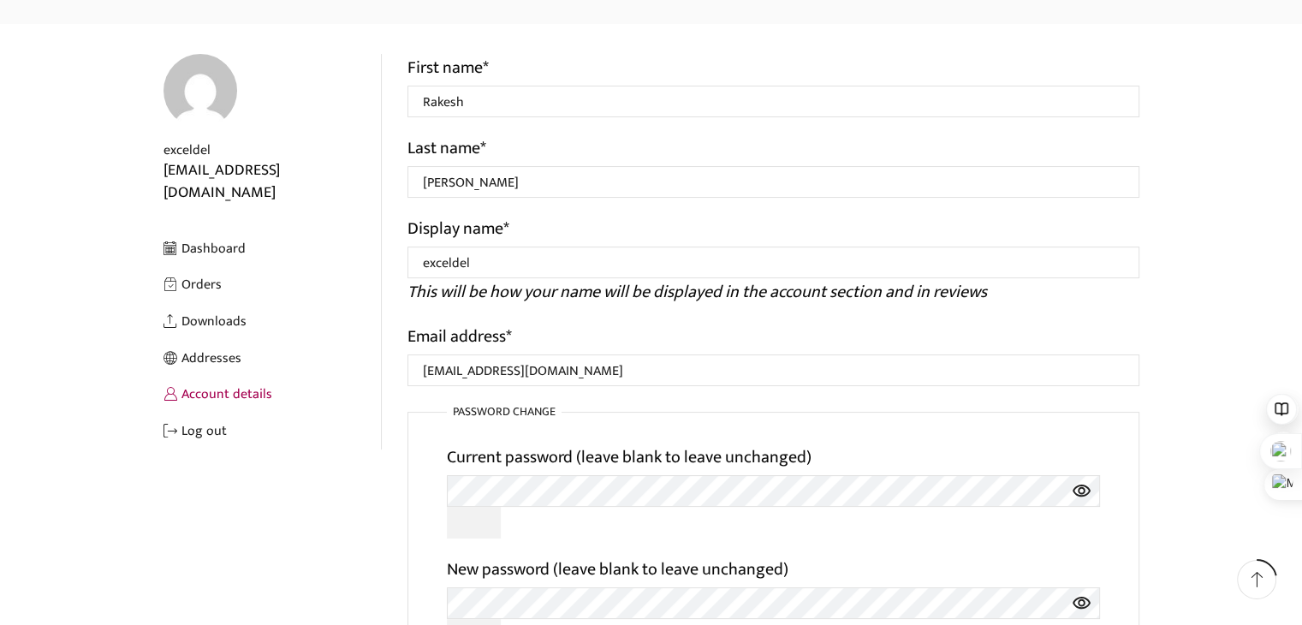
scroll to position [189, 0]
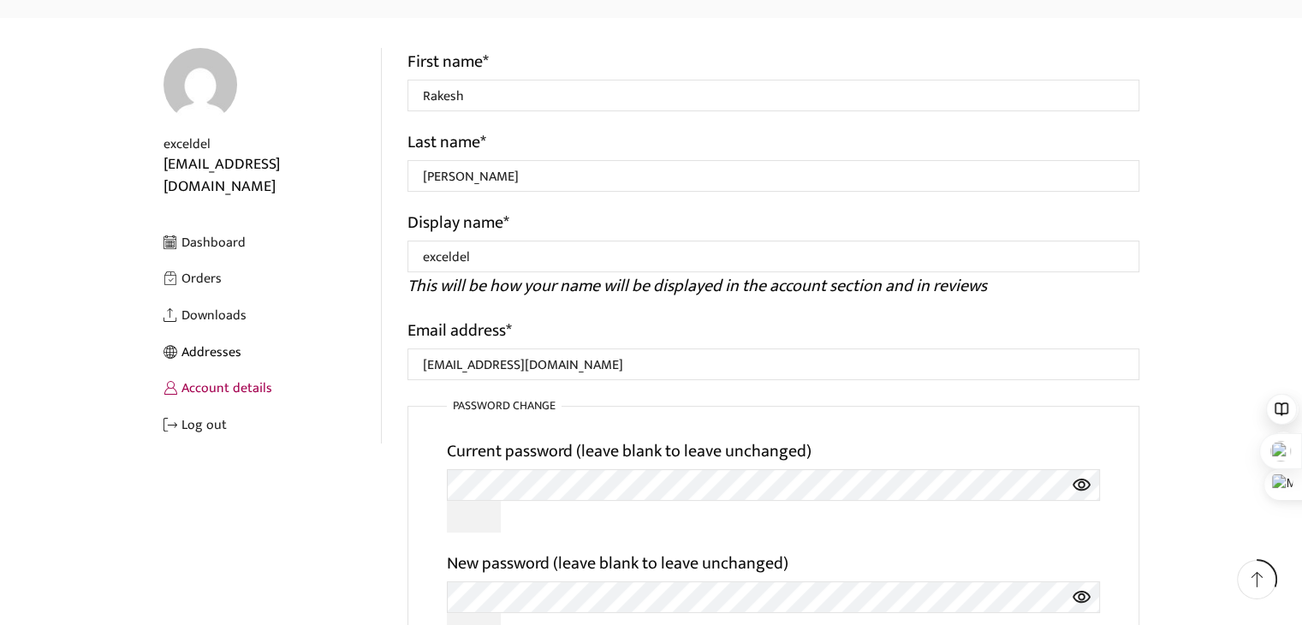
click at [213, 334] on link "Addresses" at bounding box center [271, 352] width 217 height 37
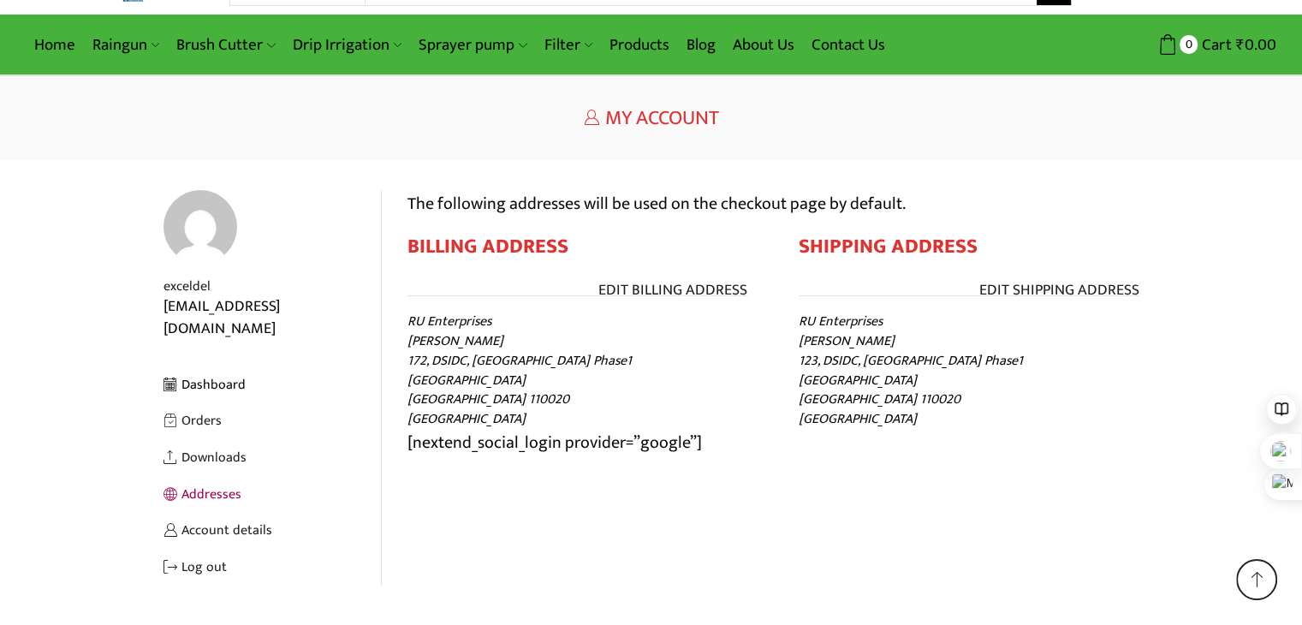
scroll to position [17, 0]
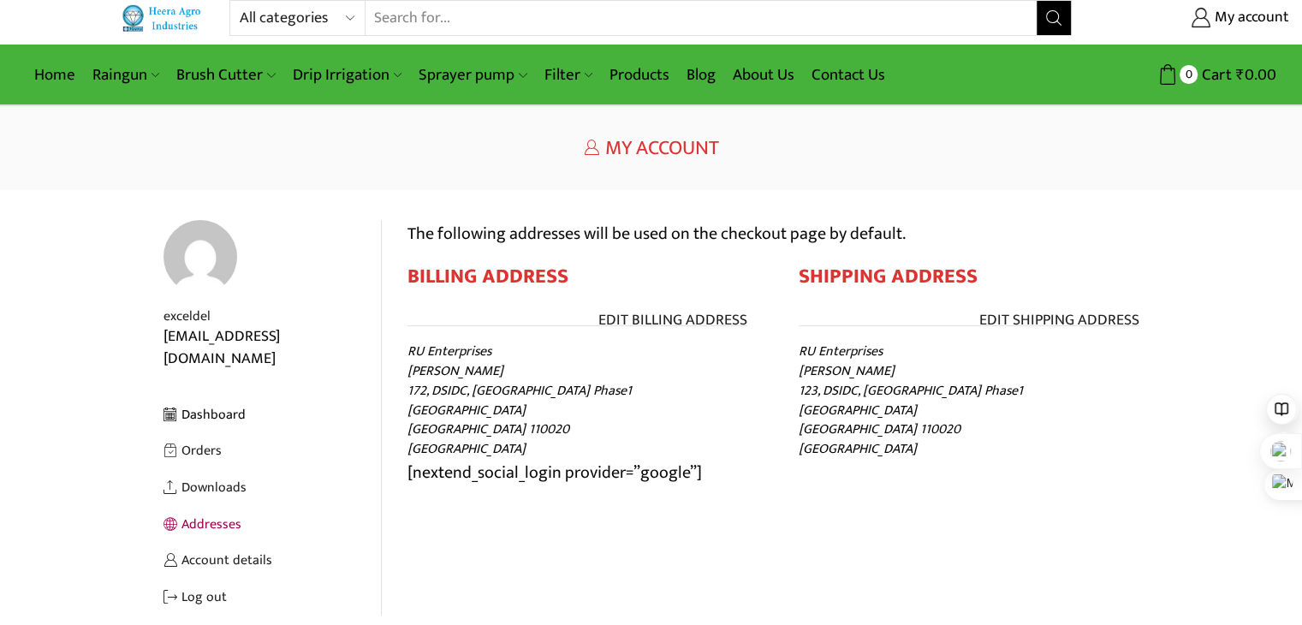
click at [229, 396] on link "Dashboard" at bounding box center [271, 414] width 217 height 37
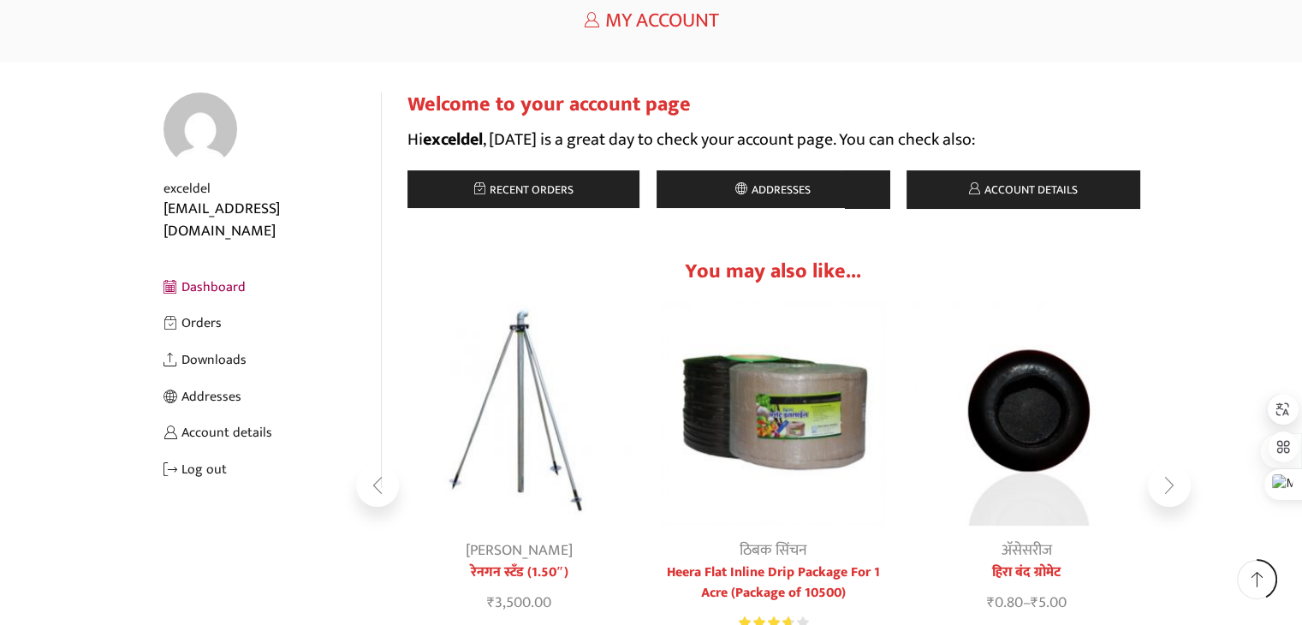
scroll to position [136, 0]
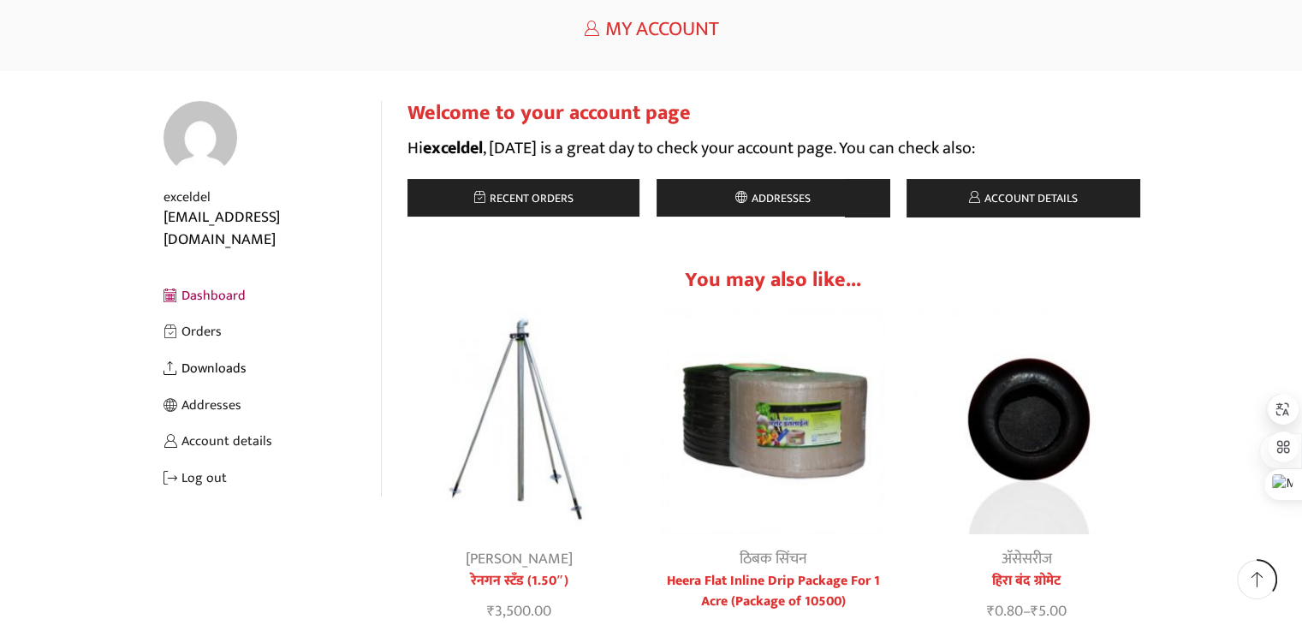
click at [211, 350] on link "Downloads" at bounding box center [271, 368] width 217 height 37
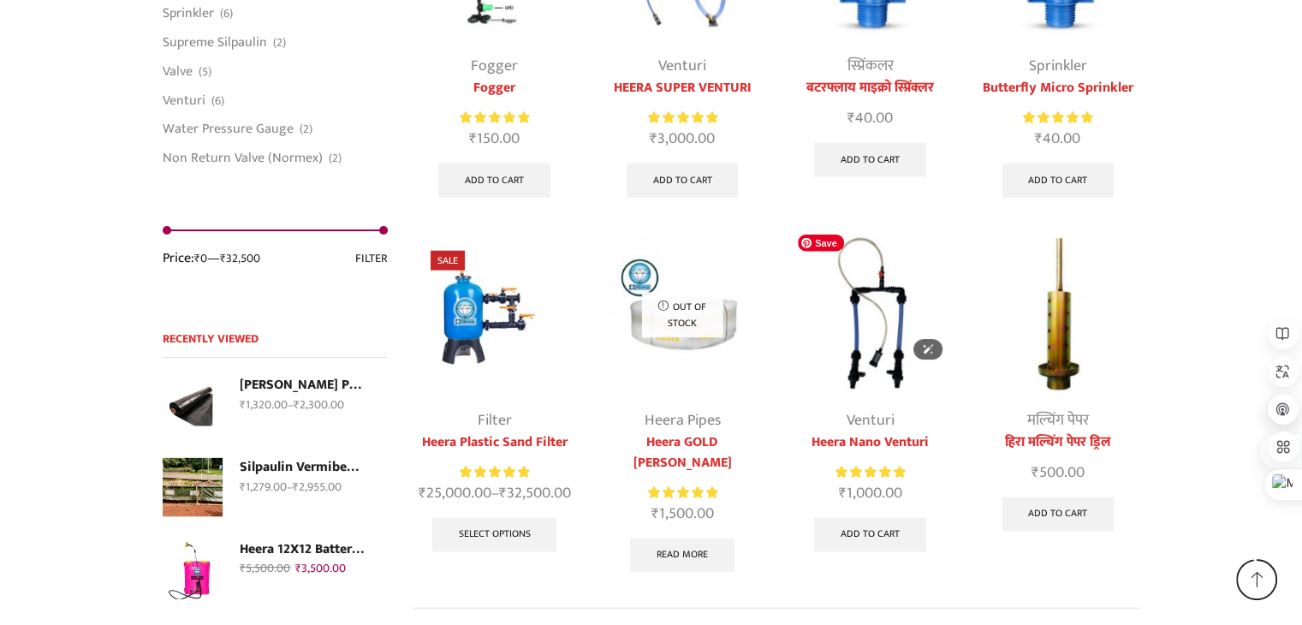
scroll to position [4279, 0]
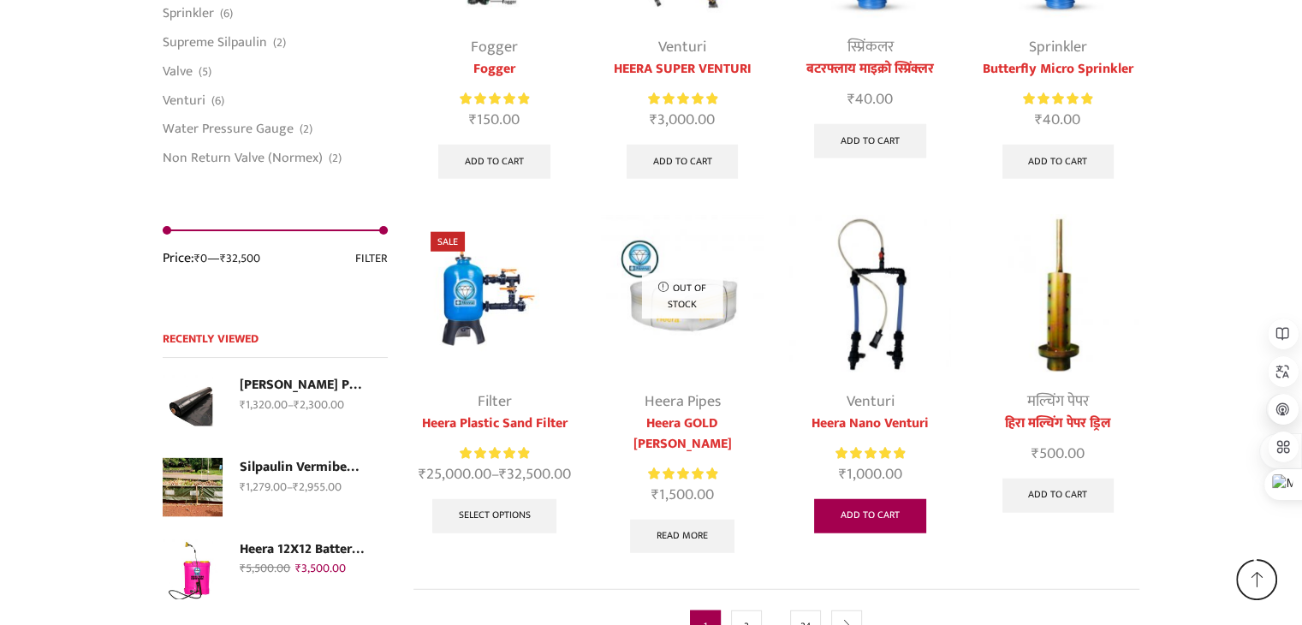
click at [907, 515] on link "Add to cart" at bounding box center [870, 516] width 112 height 34
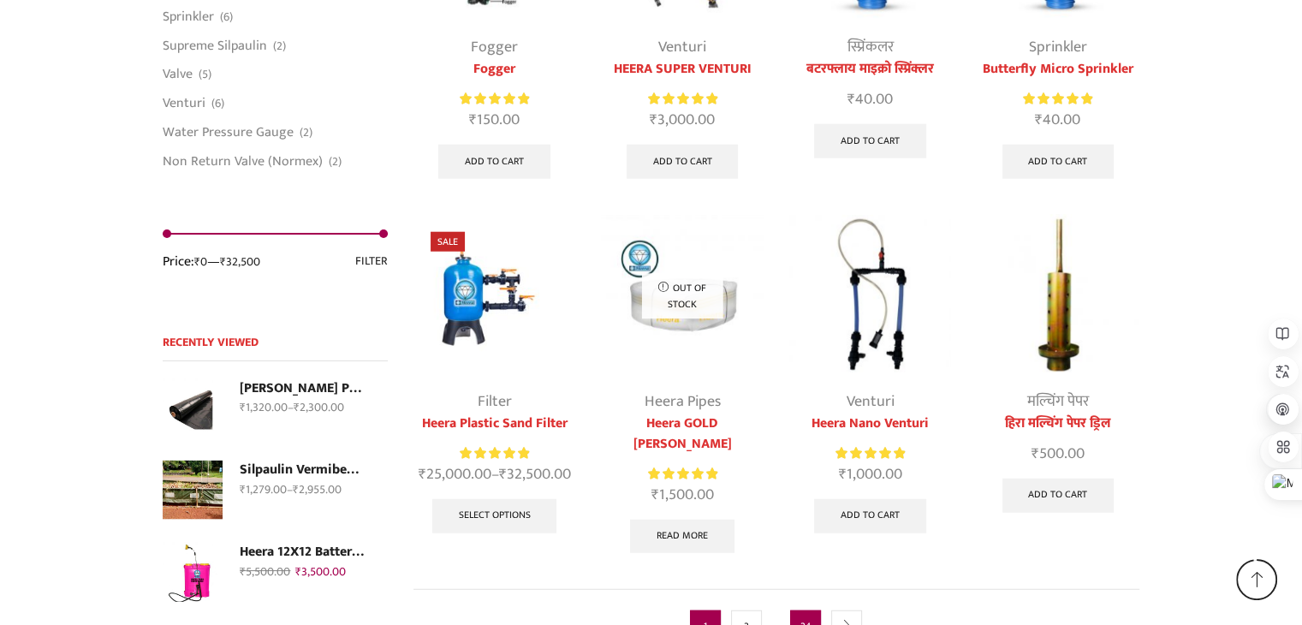
click at [811, 610] on link "24" at bounding box center [805, 625] width 31 height 31
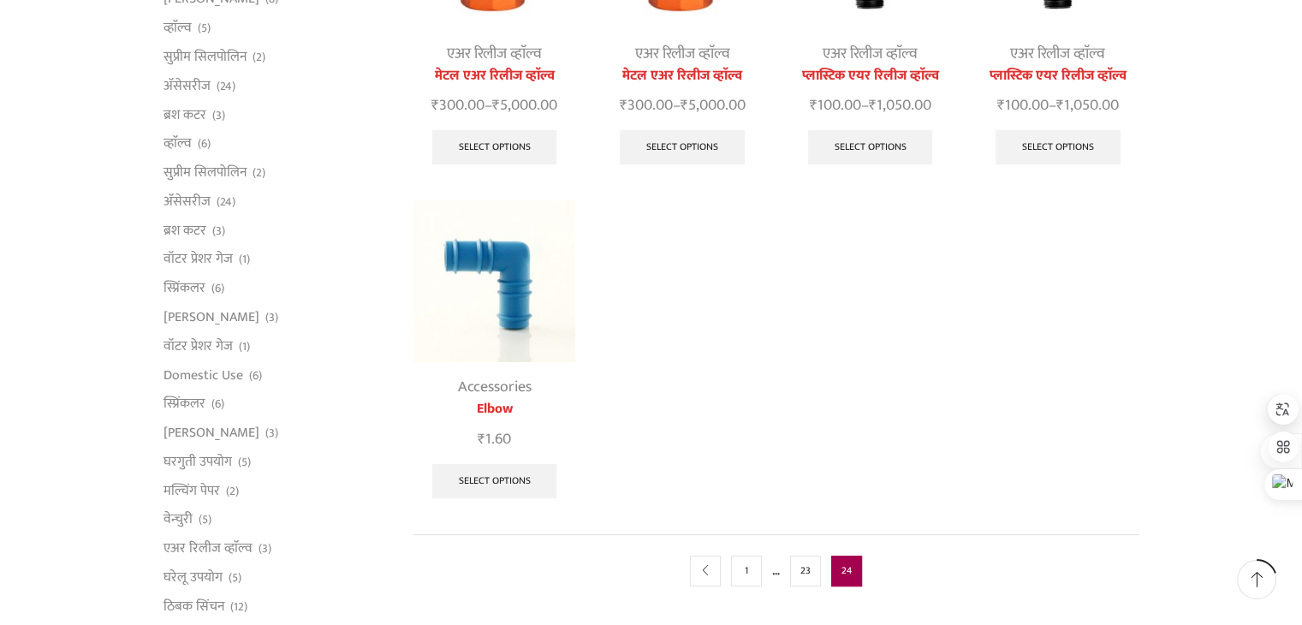
scroll to position [342, 0]
click at [712, 575] on link "prev" at bounding box center [705, 570] width 31 height 31
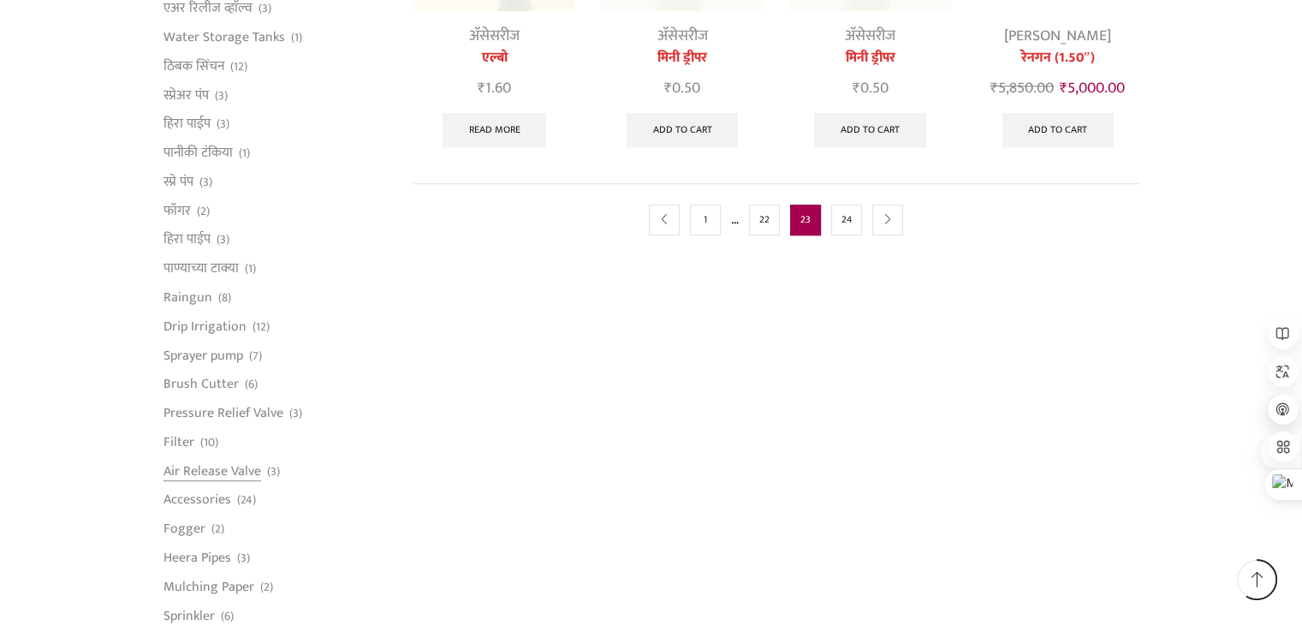
scroll to position [1027, 0]
click at [659, 218] on icon "prev" at bounding box center [664, 219] width 10 height 10
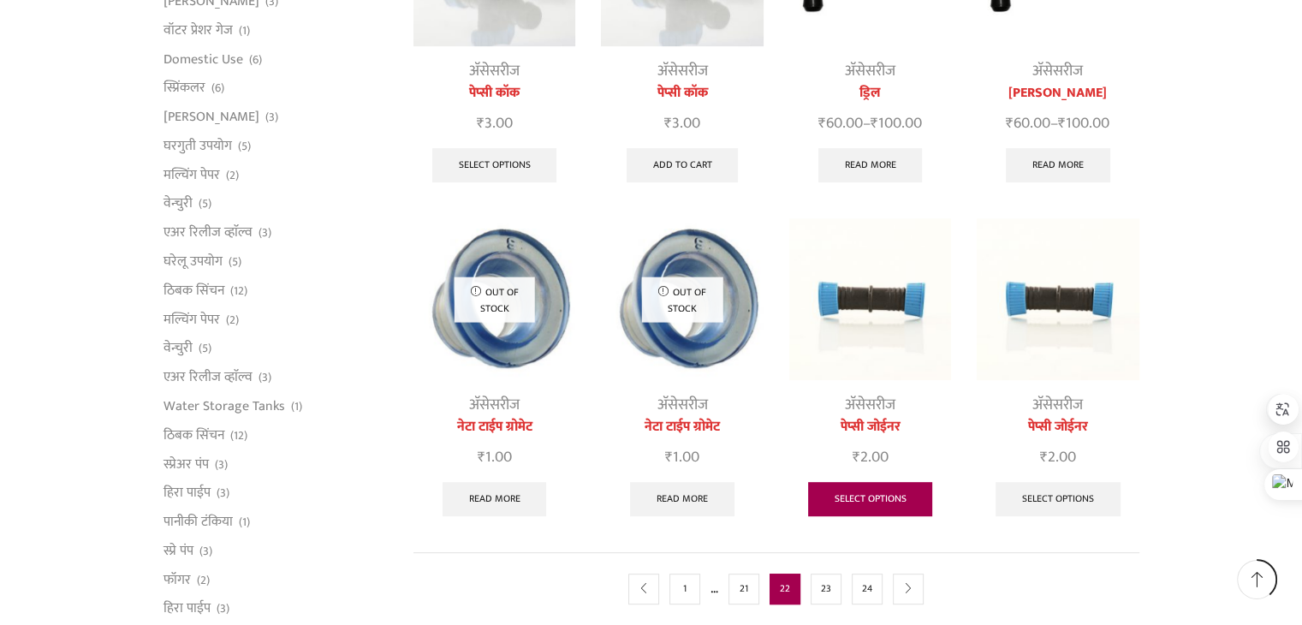
scroll to position [685, 0]
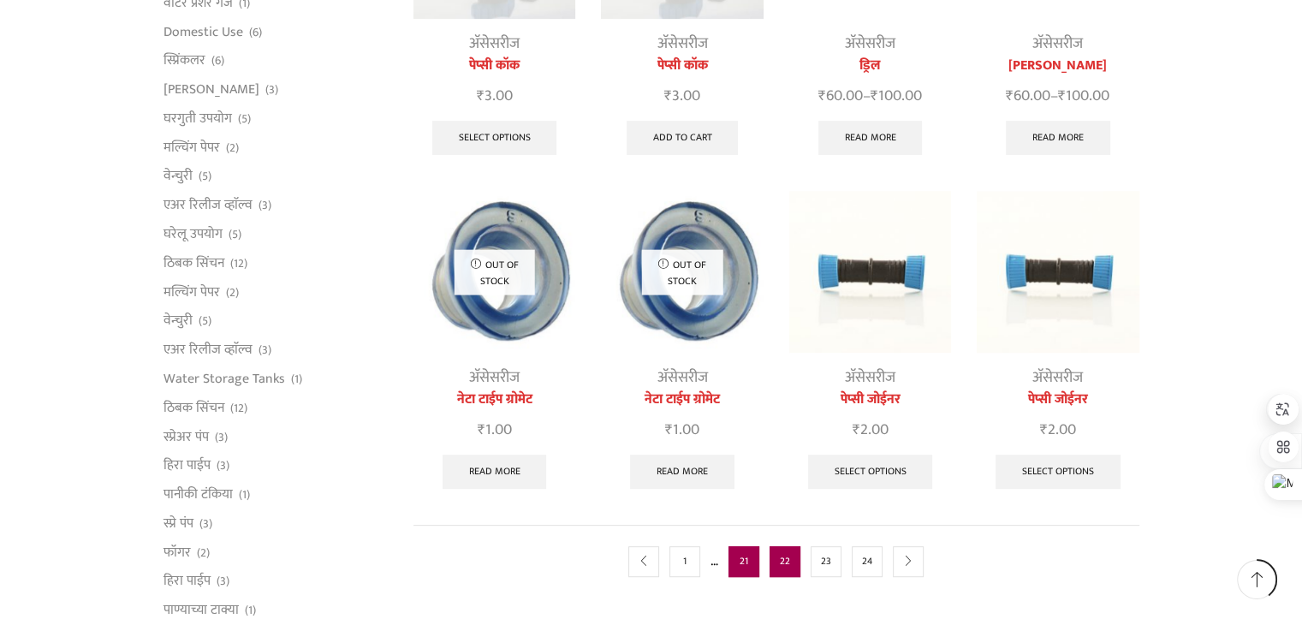
click at [743, 559] on link "21" at bounding box center [743, 561] width 31 height 31
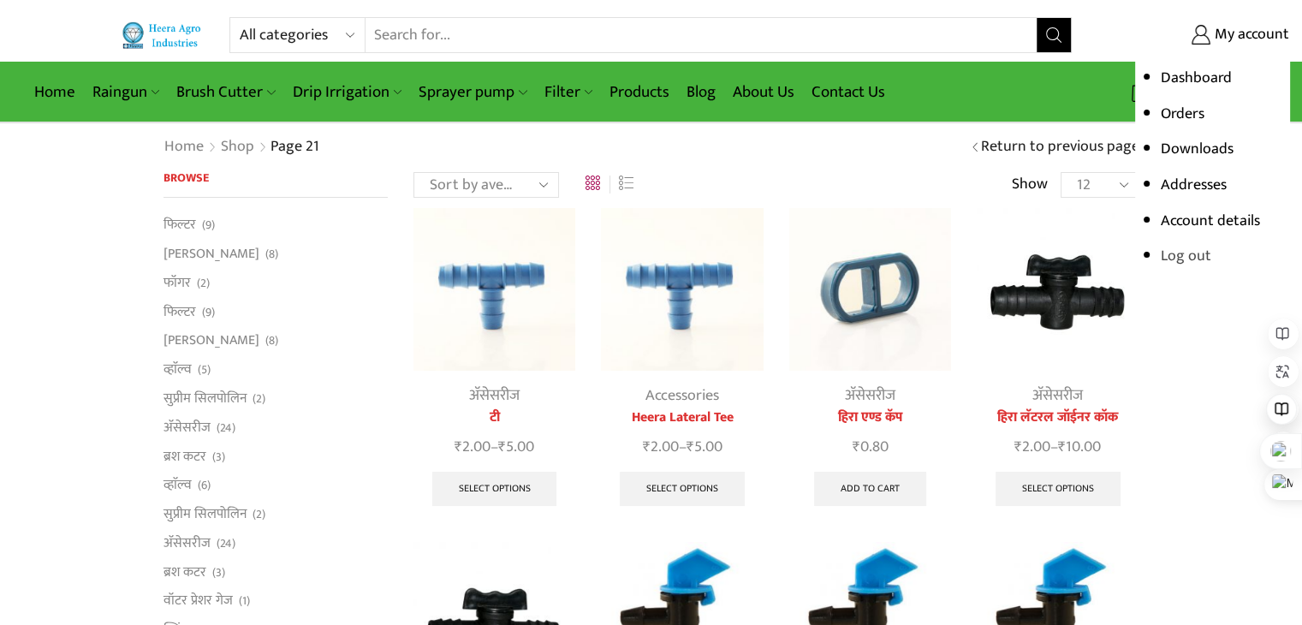
click at [1191, 259] on link "Log out" at bounding box center [1185, 256] width 50 height 26
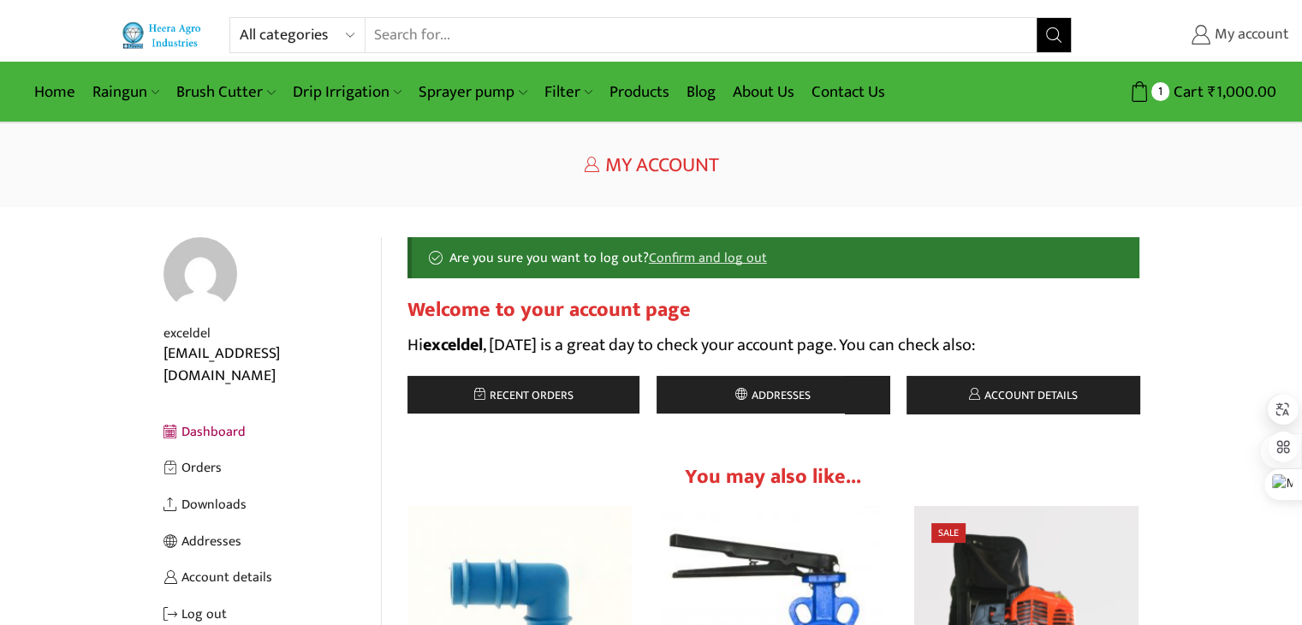
click at [1288, 28] on span "My account" at bounding box center [1249, 35] width 79 height 22
